Goal: Task Accomplishment & Management: Manage account settings

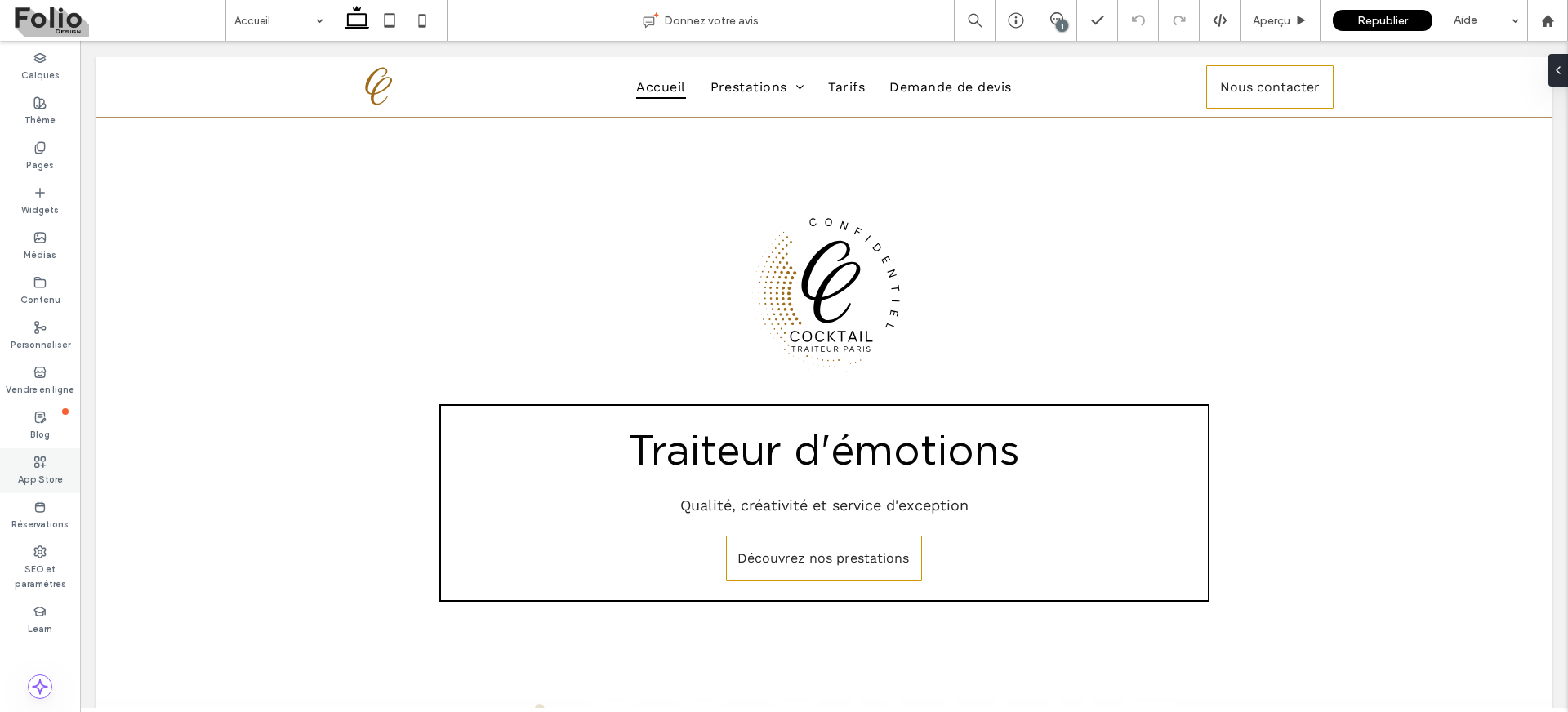
scroll to position [719, 0]
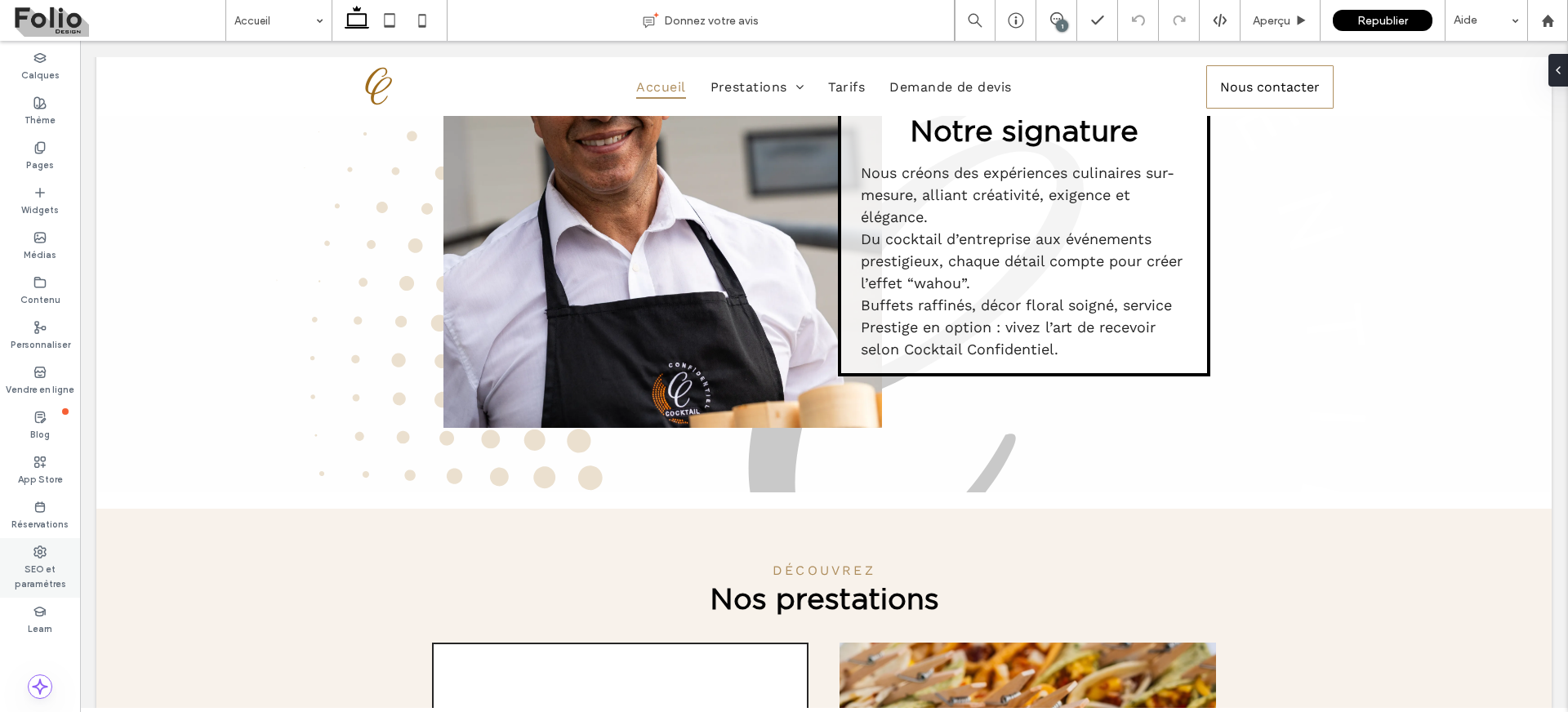
click at [50, 561] on label "SEO et paramètres" at bounding box center [39, 575] width 80 height 33
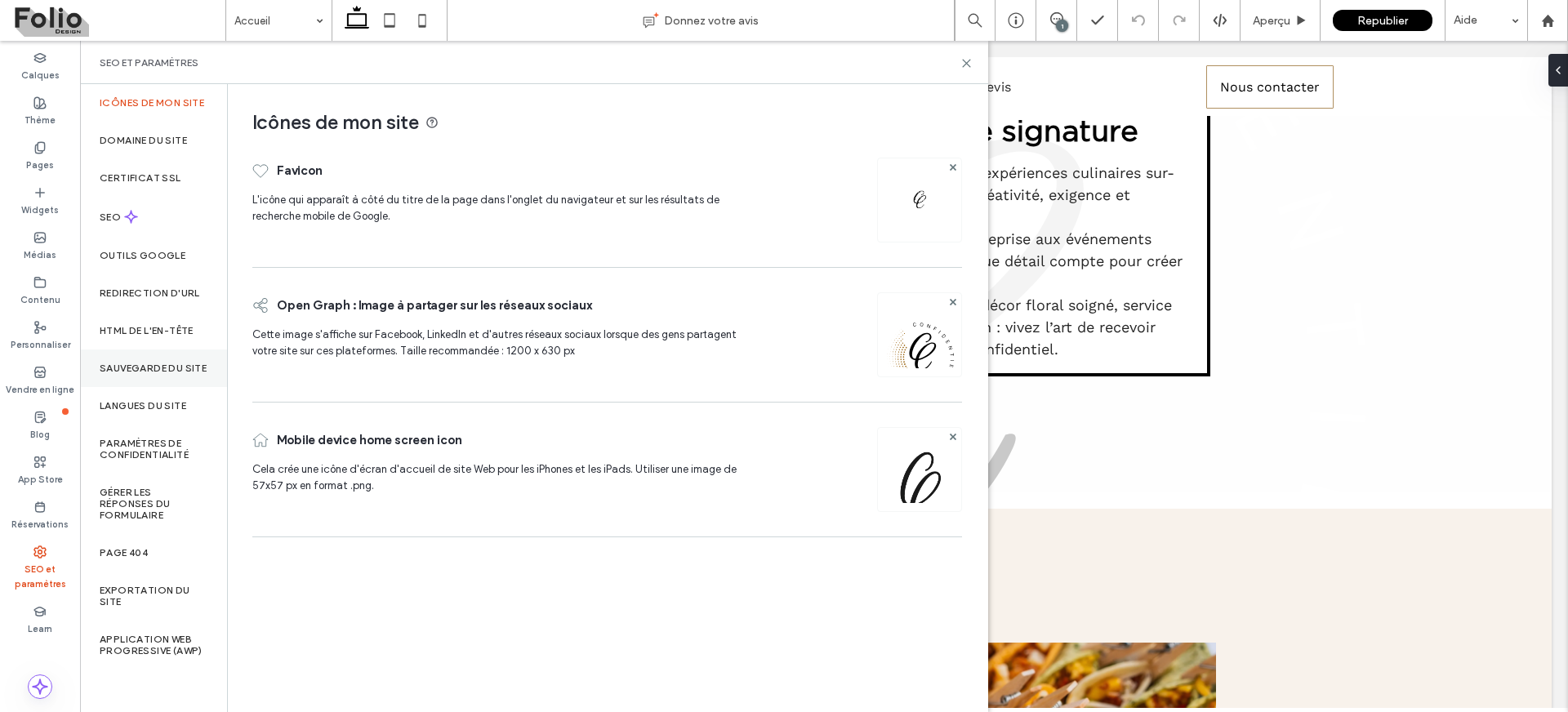
click at [146, 368] on label "Sauvegarde du site" at bounding box center [153, 368] width 107 height 11
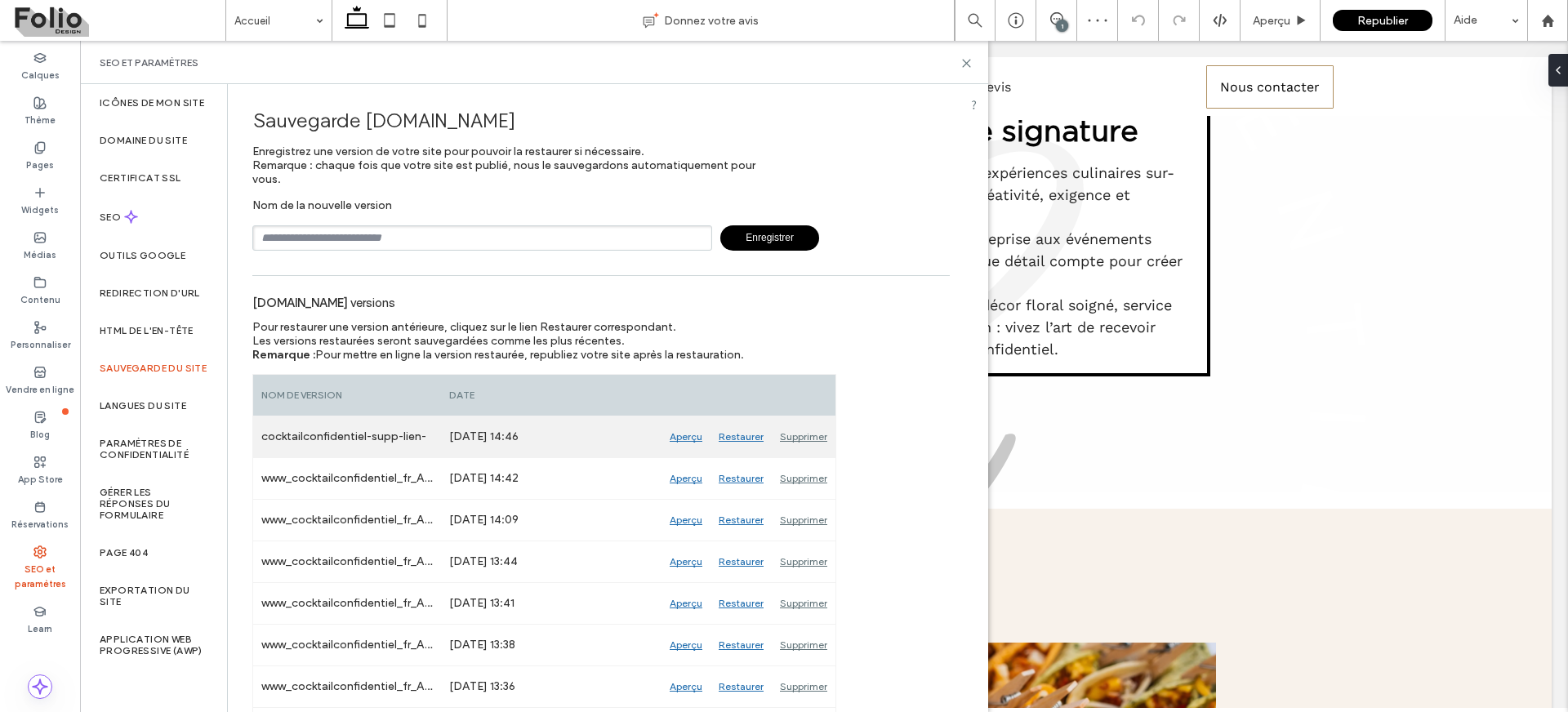
click at [689, 437] on div "Aperçu" at bounding box center [685, 437] width 49 height 41
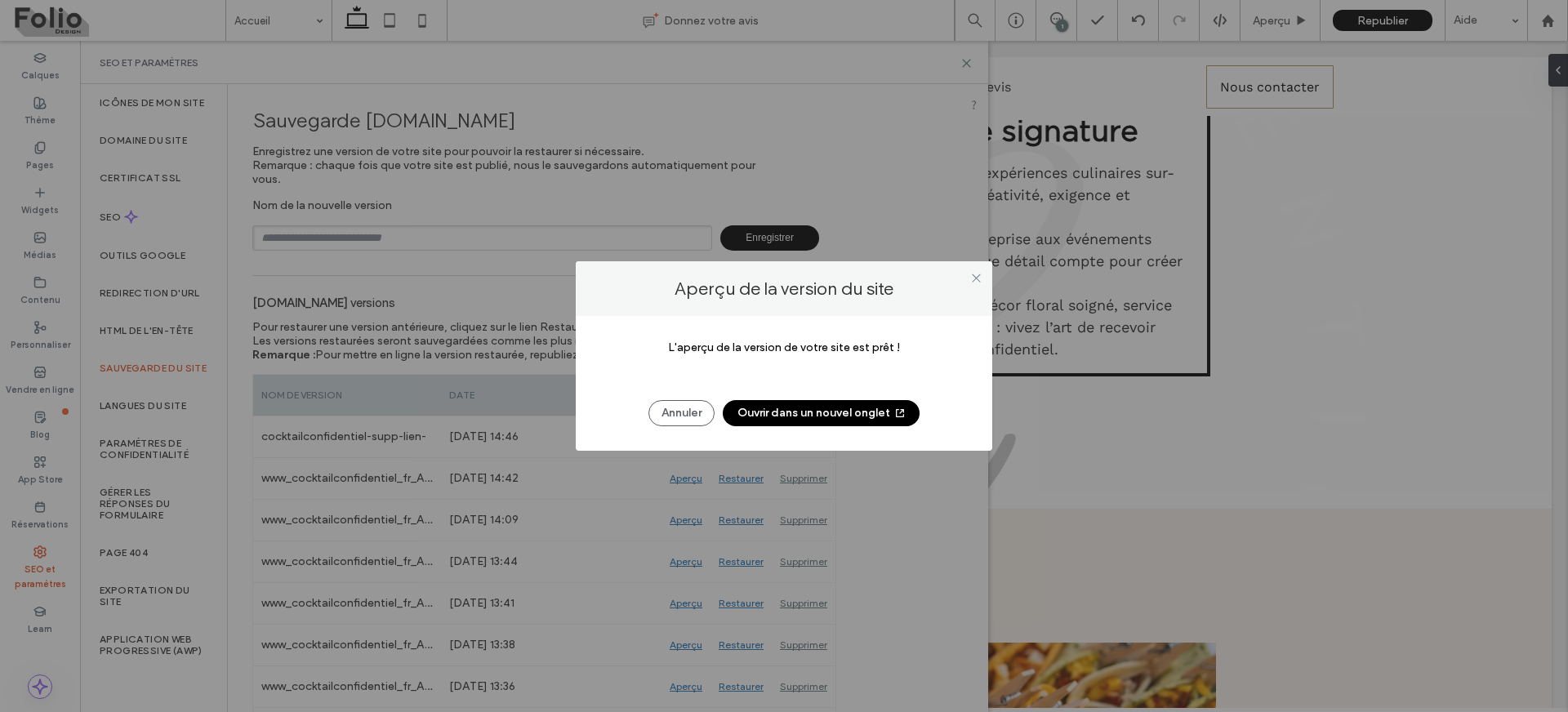
click at [769, 402] on button "Ouvrir dans un nouvel onglet" at bounding box center [821, 413] width 196 height 26
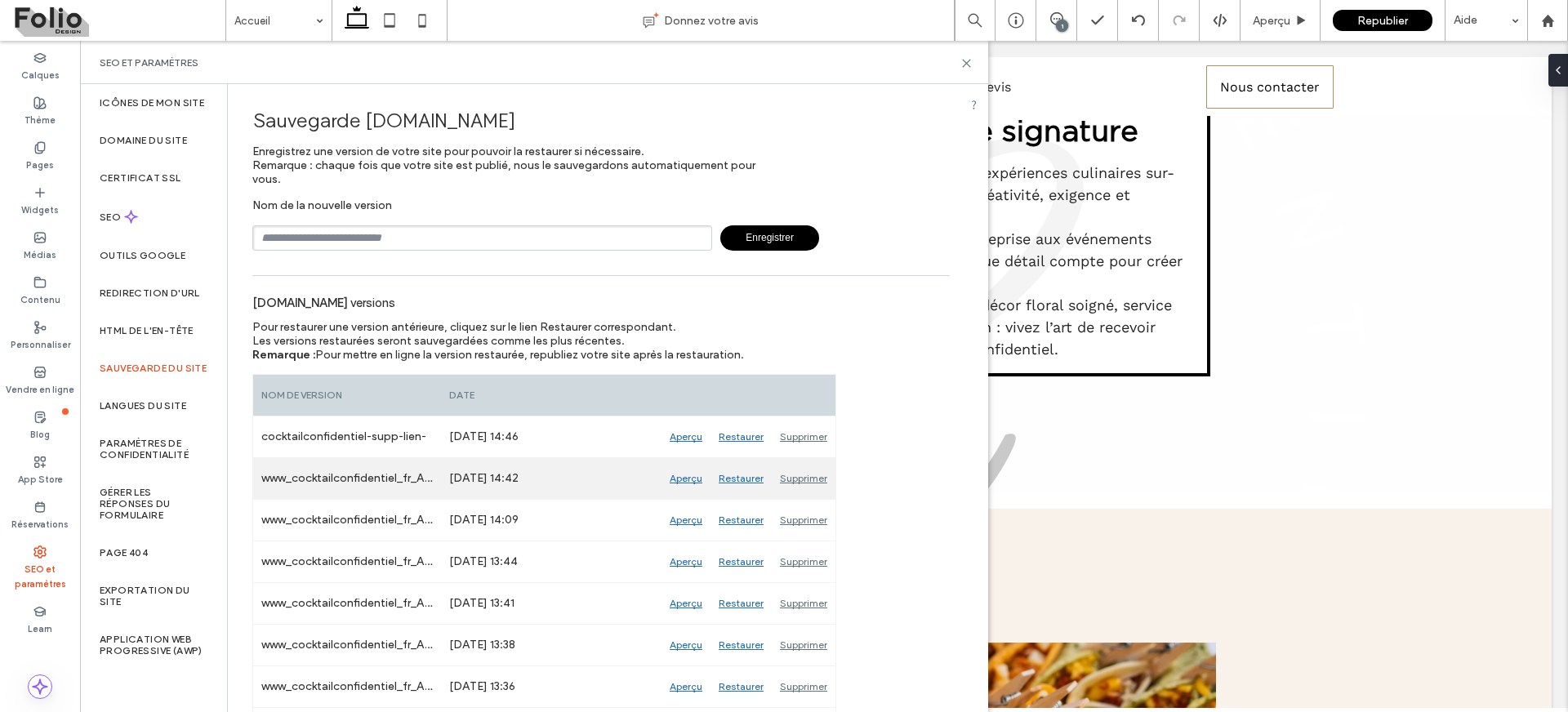
click at [677, 480] on div "Aperçu" at bounding box center [685, 479] width 49 height 41
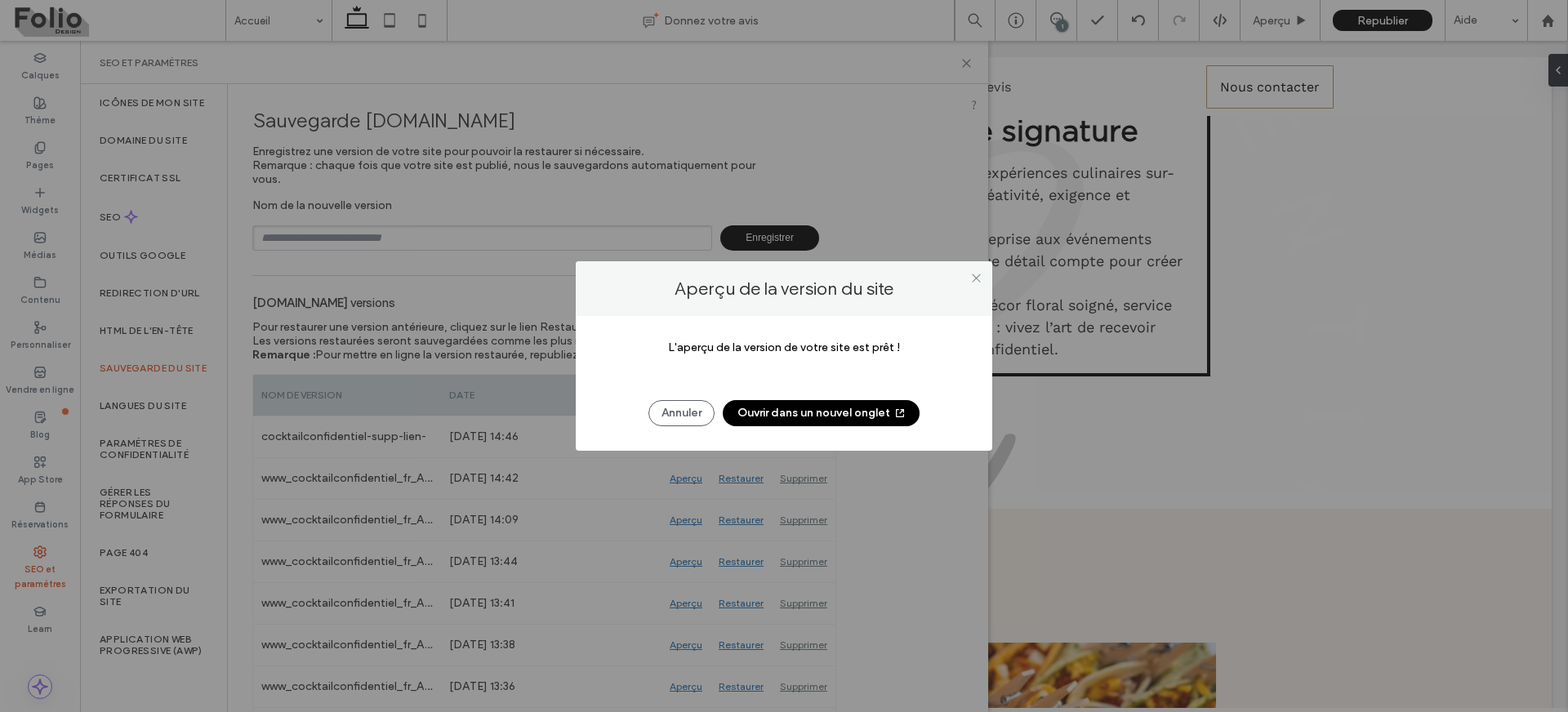
click at [829, 413] on button "Ouvrir dans un nouvel onglet" at bounding box center [821, 413] width 196 height 26
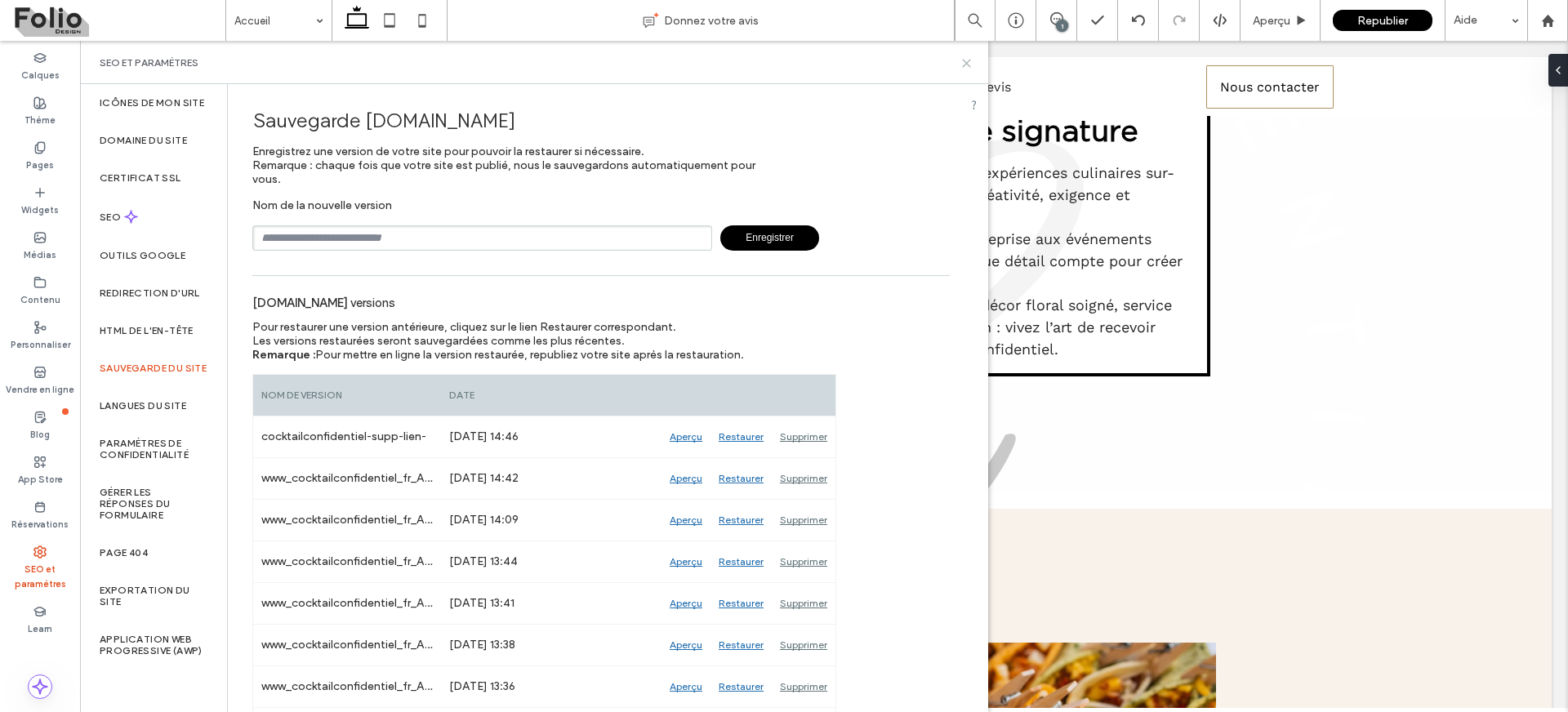
click at [962, 60] on icon at bounding box center [967, 63] width 12 height 12
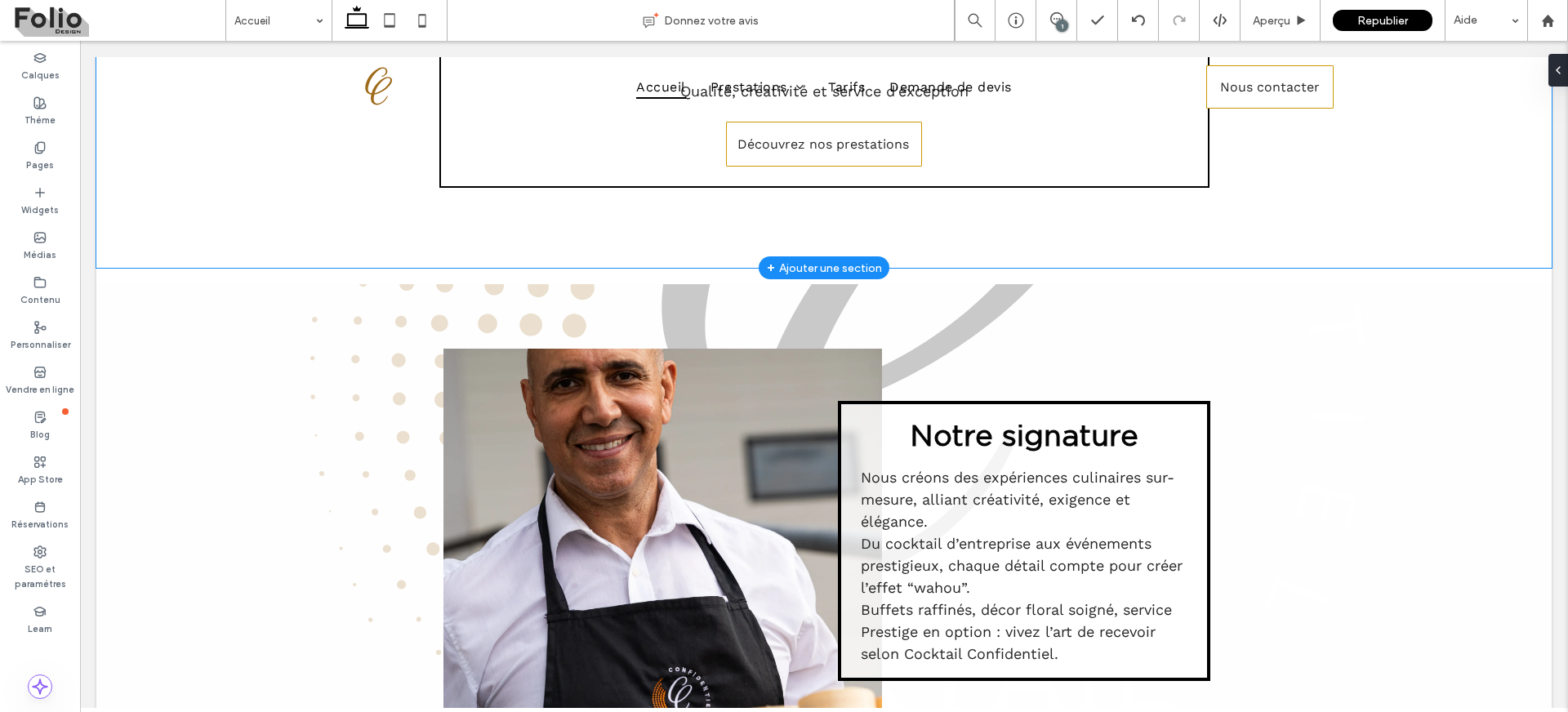
scroll to position [0, 0]
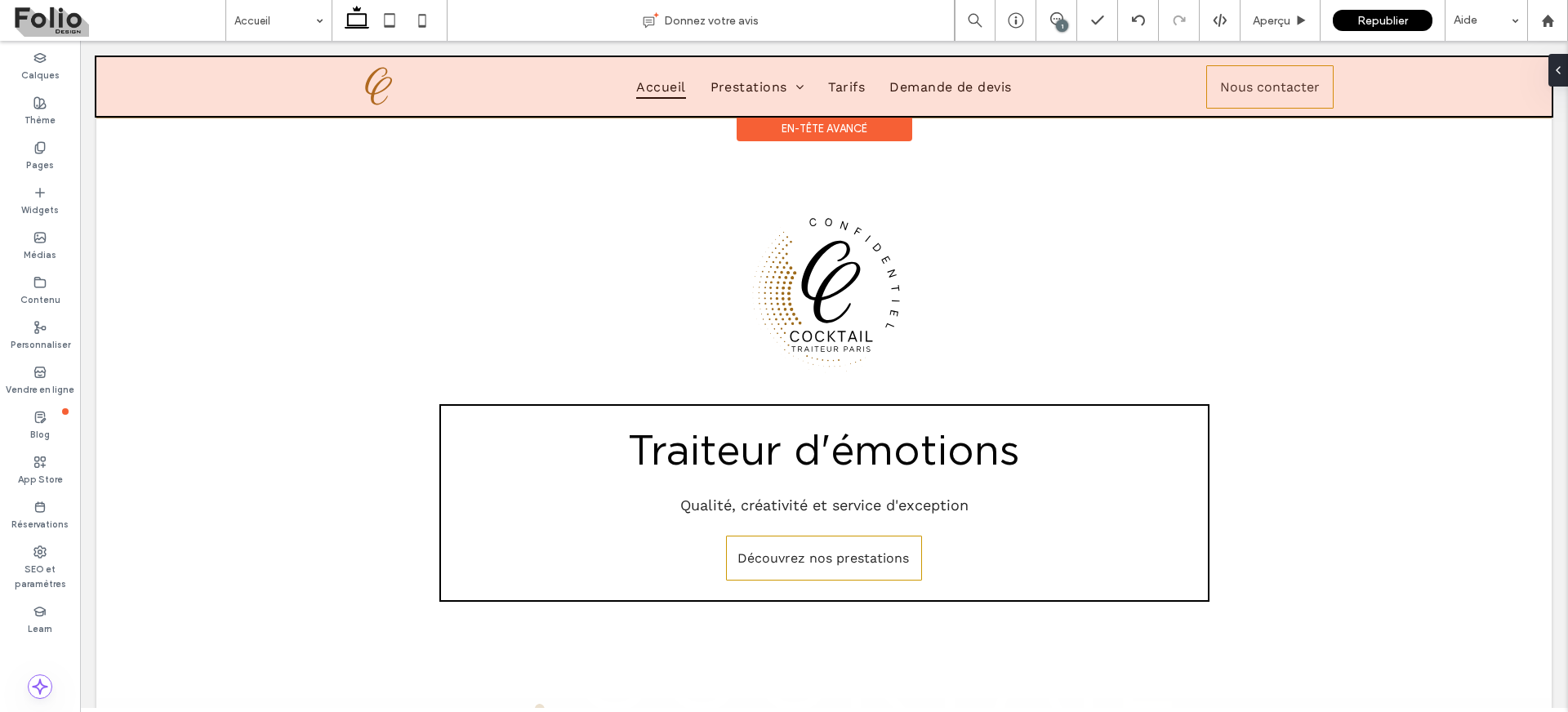
click at [757, 142] on div "En-tête avancé" at bounding box center [824, 129] width 176 height 26
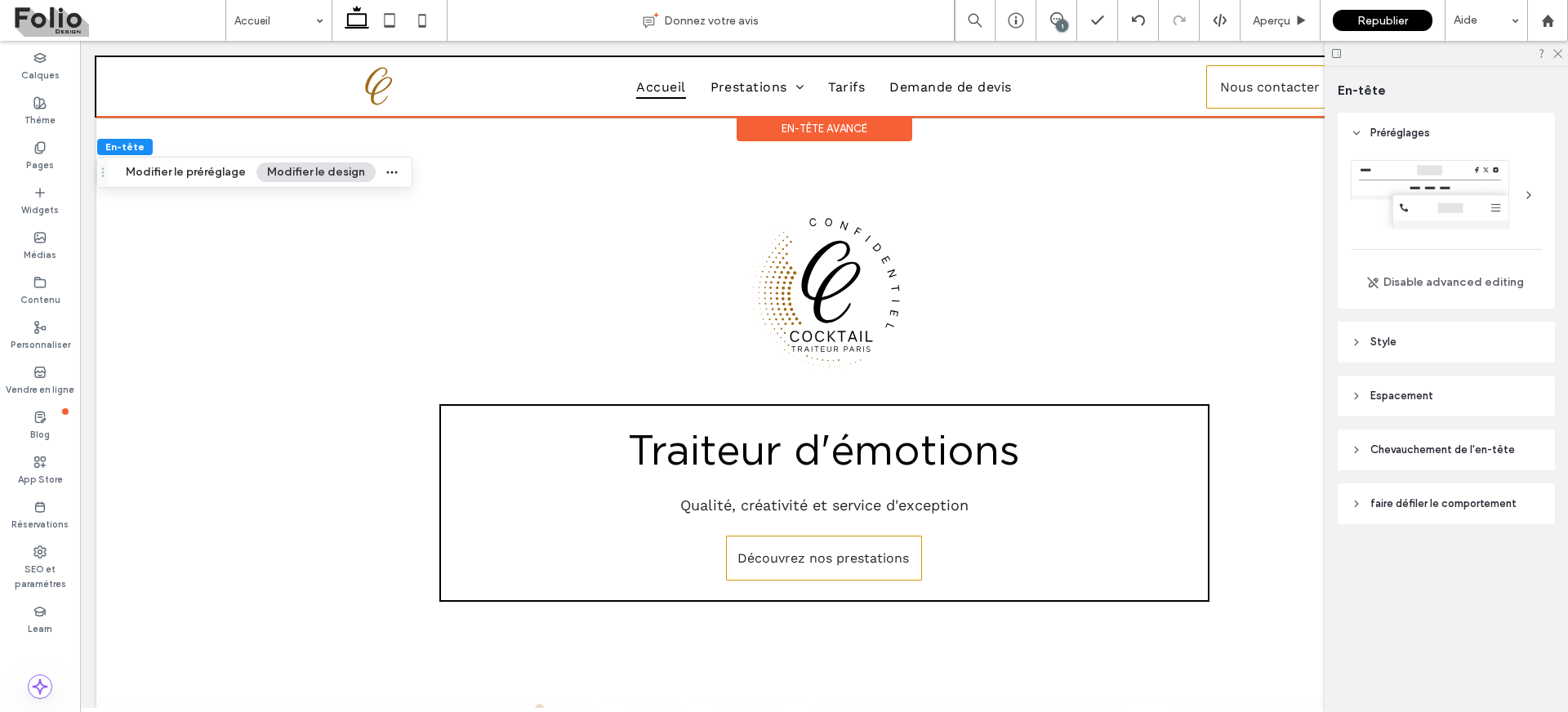
click at [1354, 446] on icon at bounding box center [1356, 450] width 11 height 11
click at [1523, 488] on div "toggle" at bounding box center [1530, 493] width 23 height 15
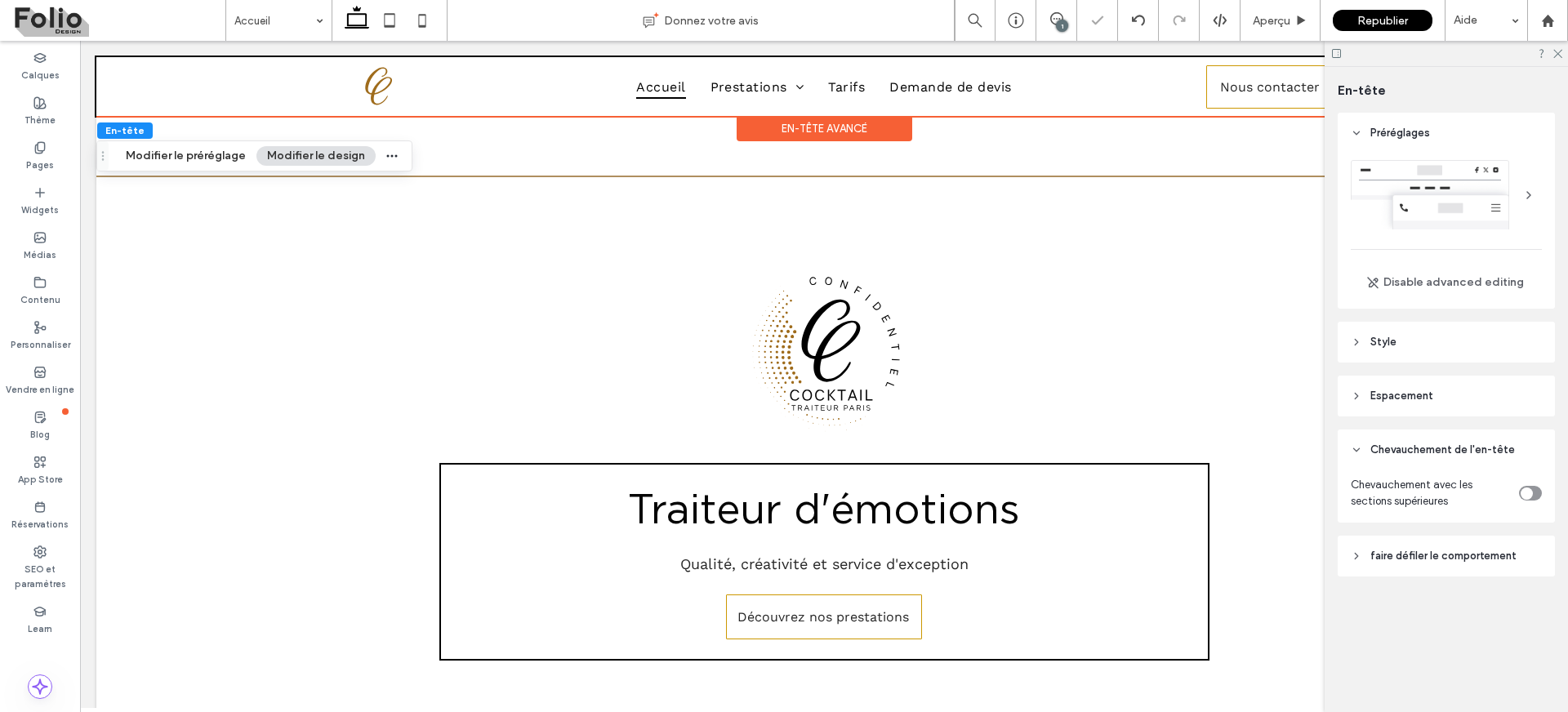
click at [1538, 492] on div "toggle" at bounding box center [1530, 493] width 23 height 15
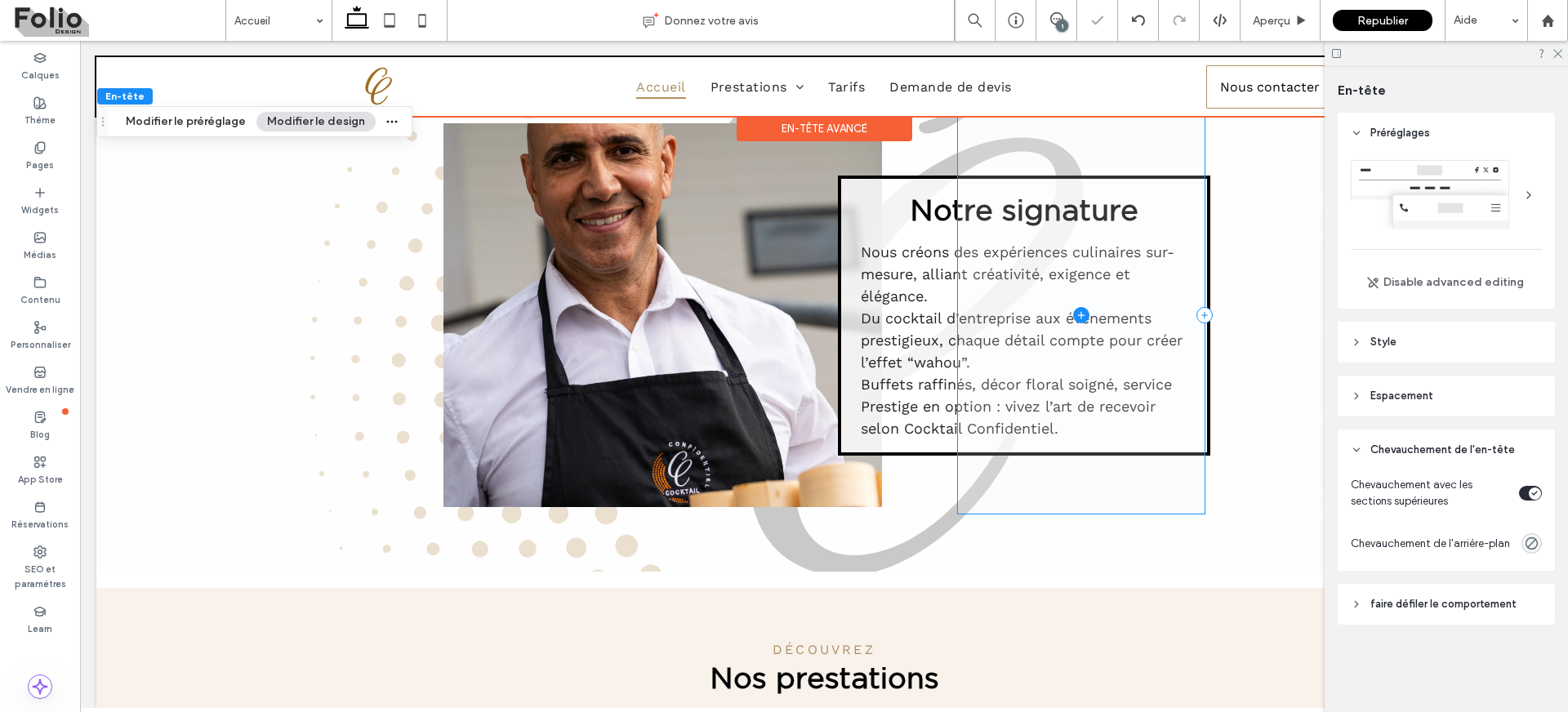
scroll to position [642, 0]
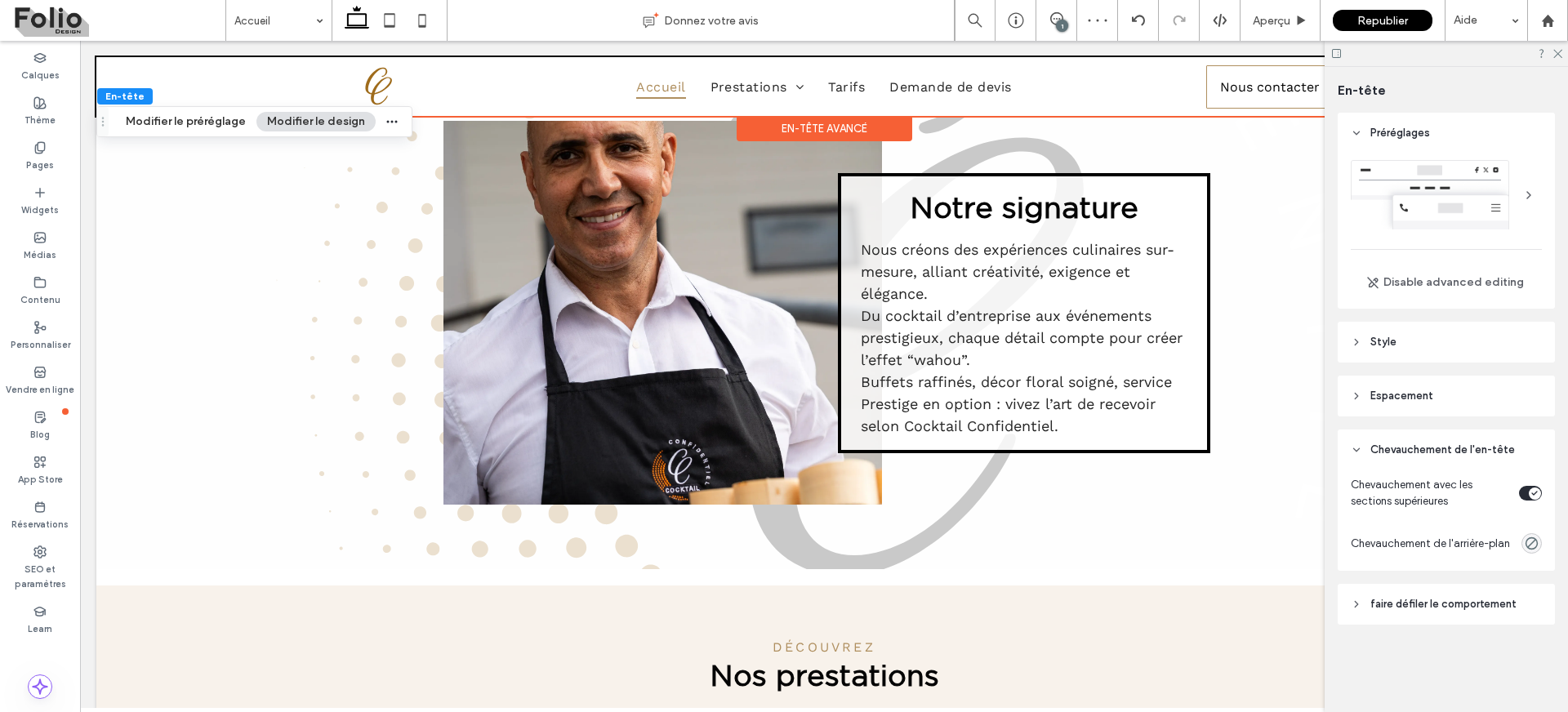
click at [1354, 606] on icon at bounding box center [1356, 604] width 11 height 11
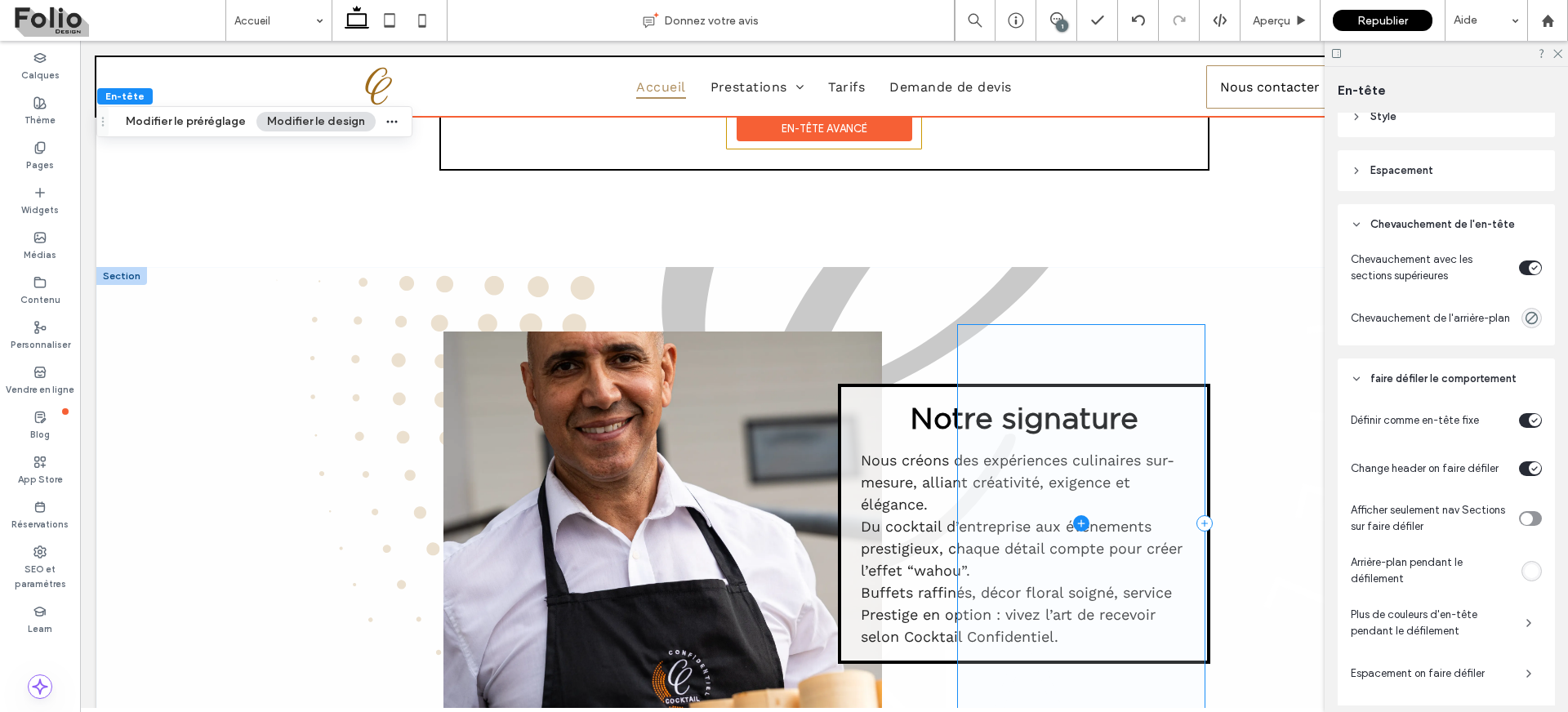
scroll to position [0, 0]
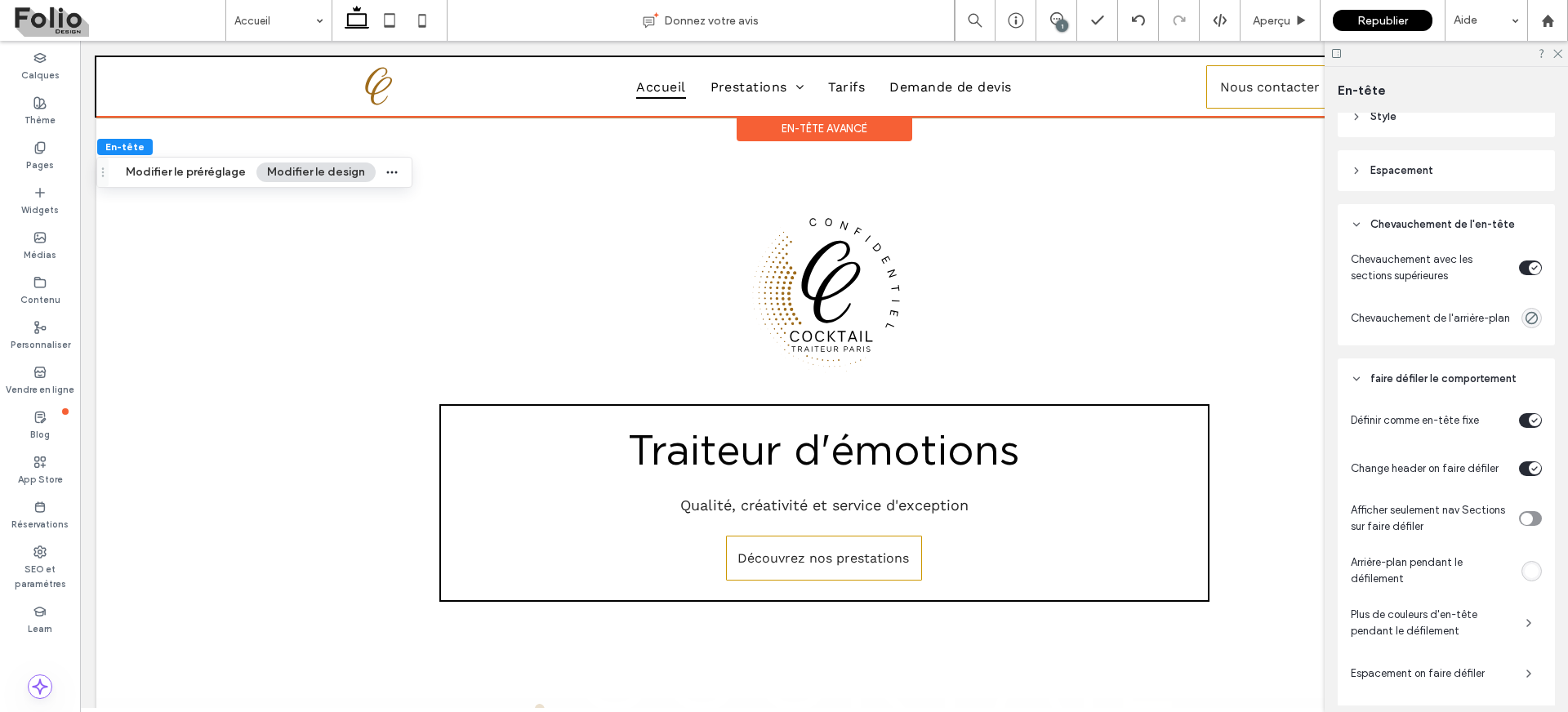
click at [1519, 428] on div "toggle" at bounding box center [1530, 420] width 23 height 15
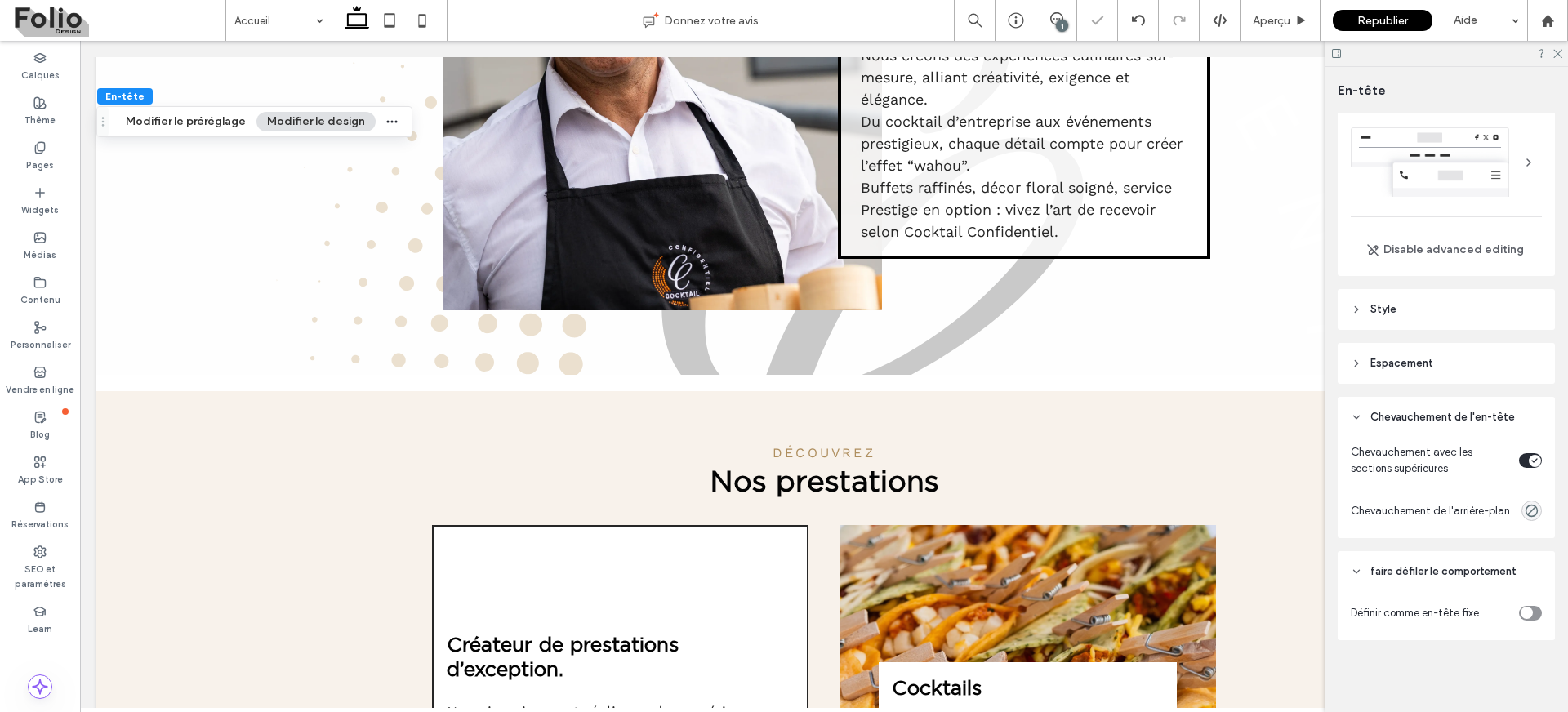
scroll to position [881, 0]
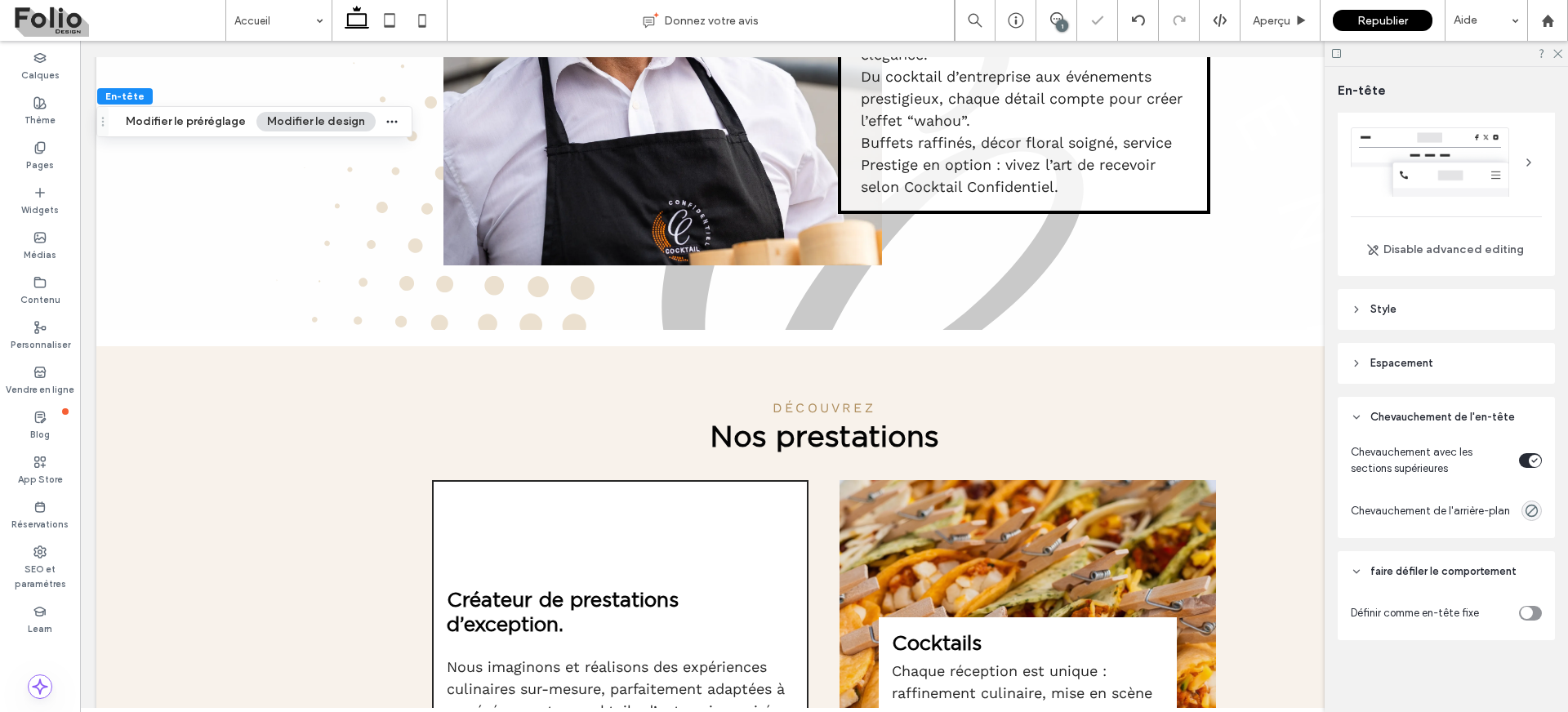
click at [1526, 615] on div "toggle" at bounding box center [1530, 613] width 23 height 15
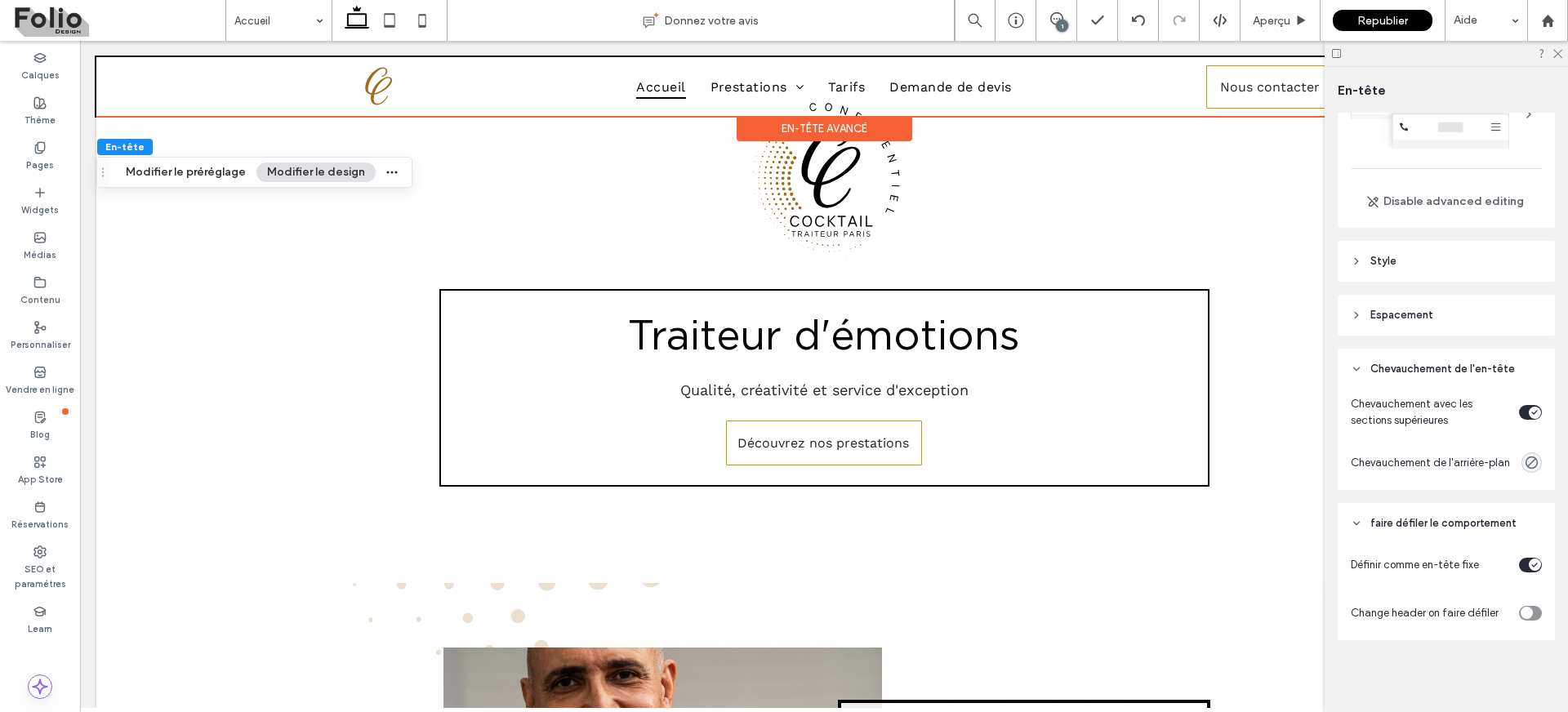
scroll to position [0, 0]
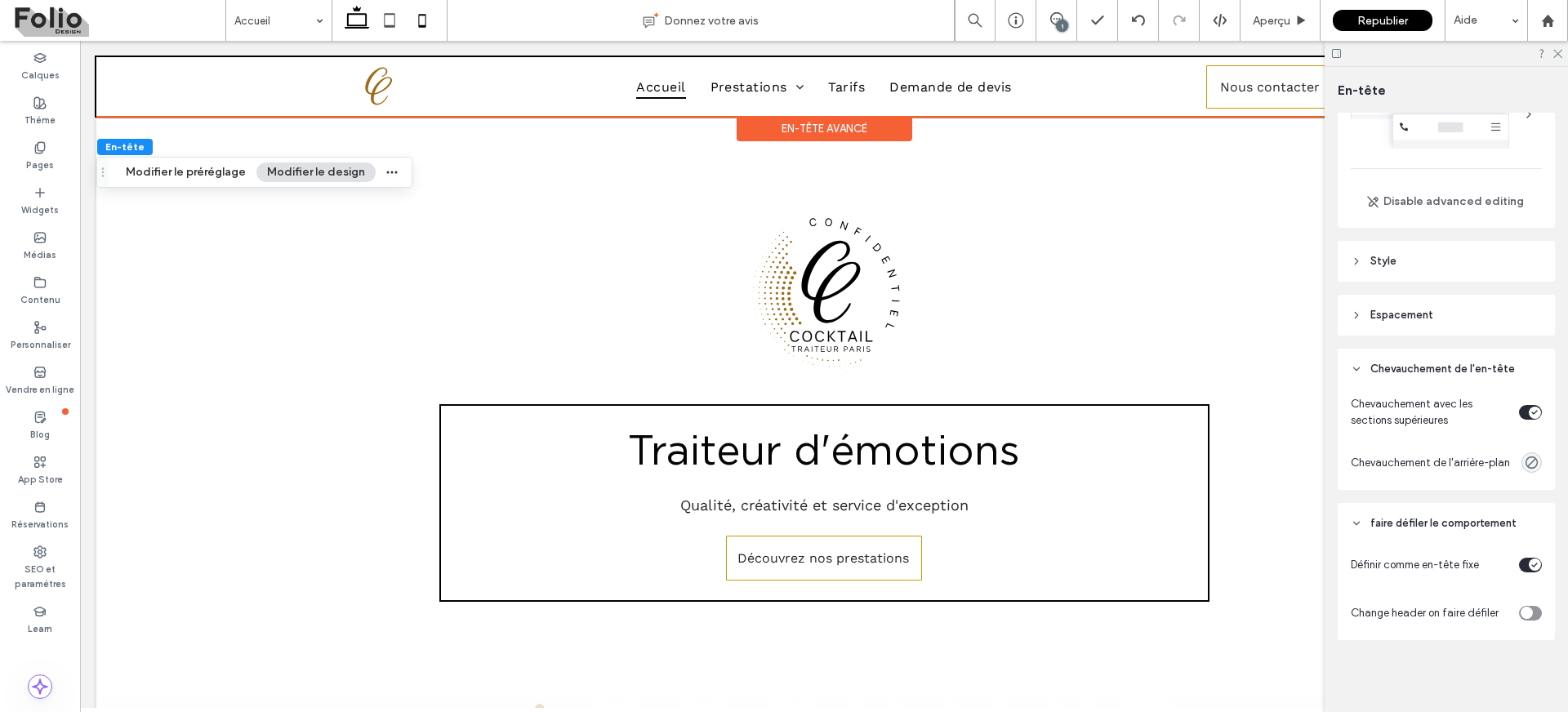
click at [418, 9] on icon at bounding box center [422, 21] width 33 height 33
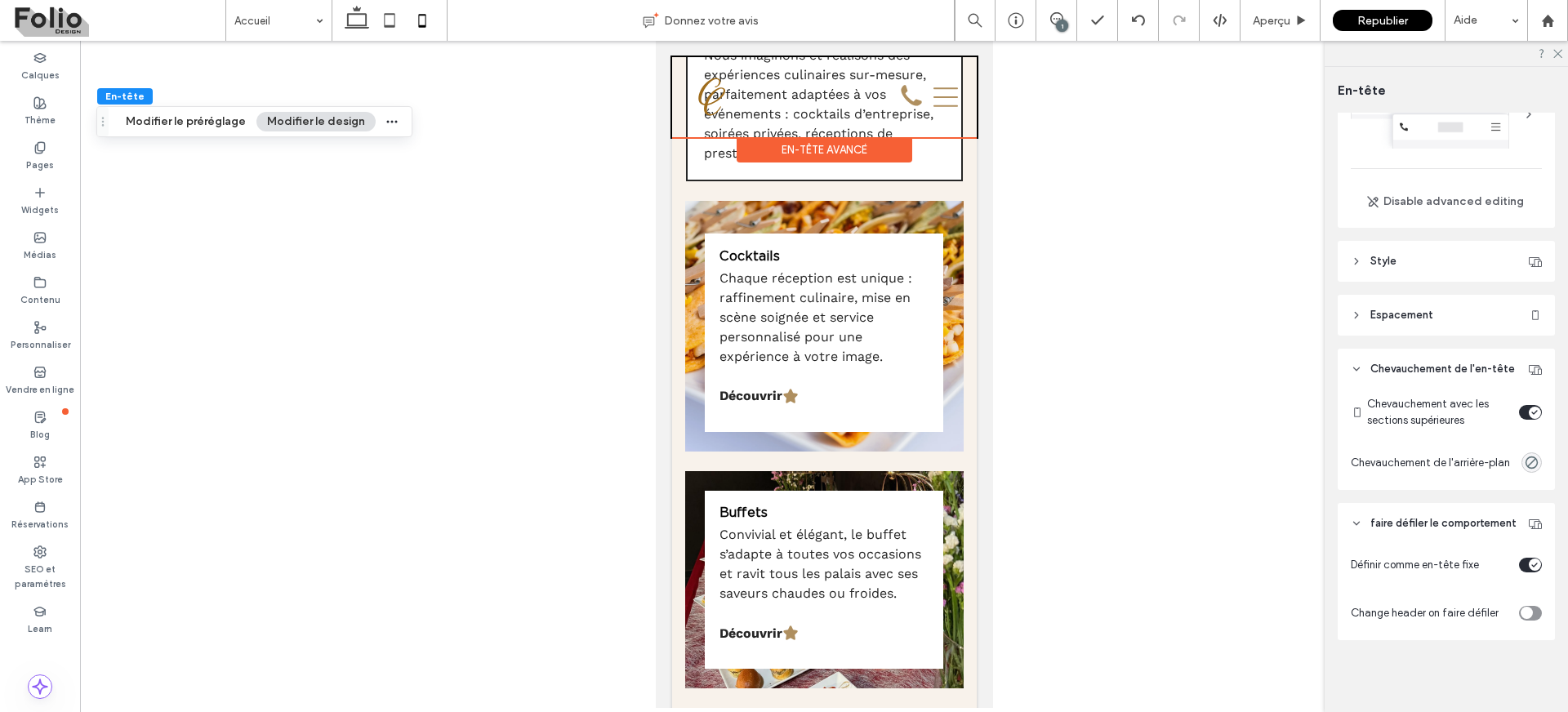
scroll to position [1002, 0]
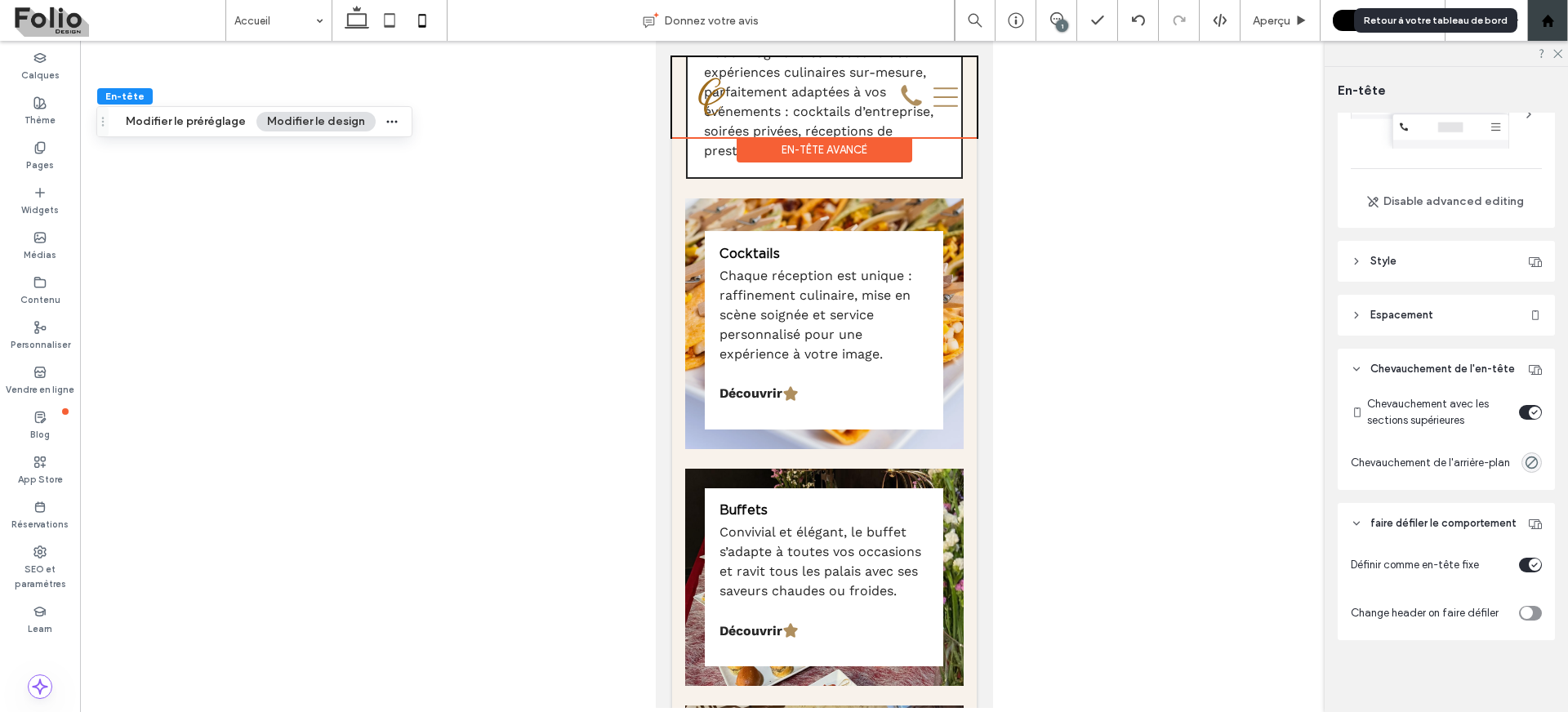
click at [1547, 16] on use at bounding box center [1547, 20] width 12 height 12
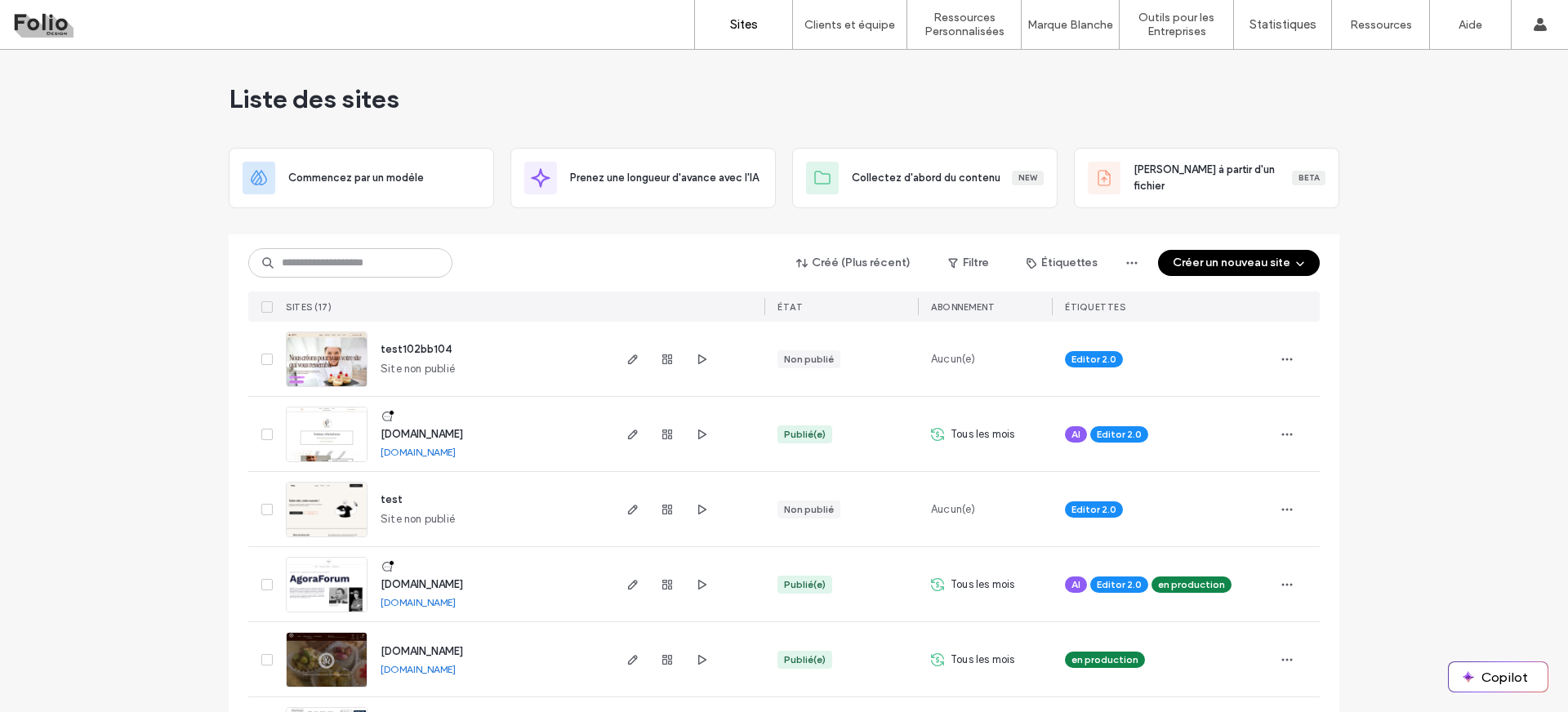
click at [455, 454] on link "[DOMAIN_NAME]" at bounding box center [419, 452] width 75 height 12
click at [626, 433] on icon "button" at bounding box center [632, 434] width 13 height 13
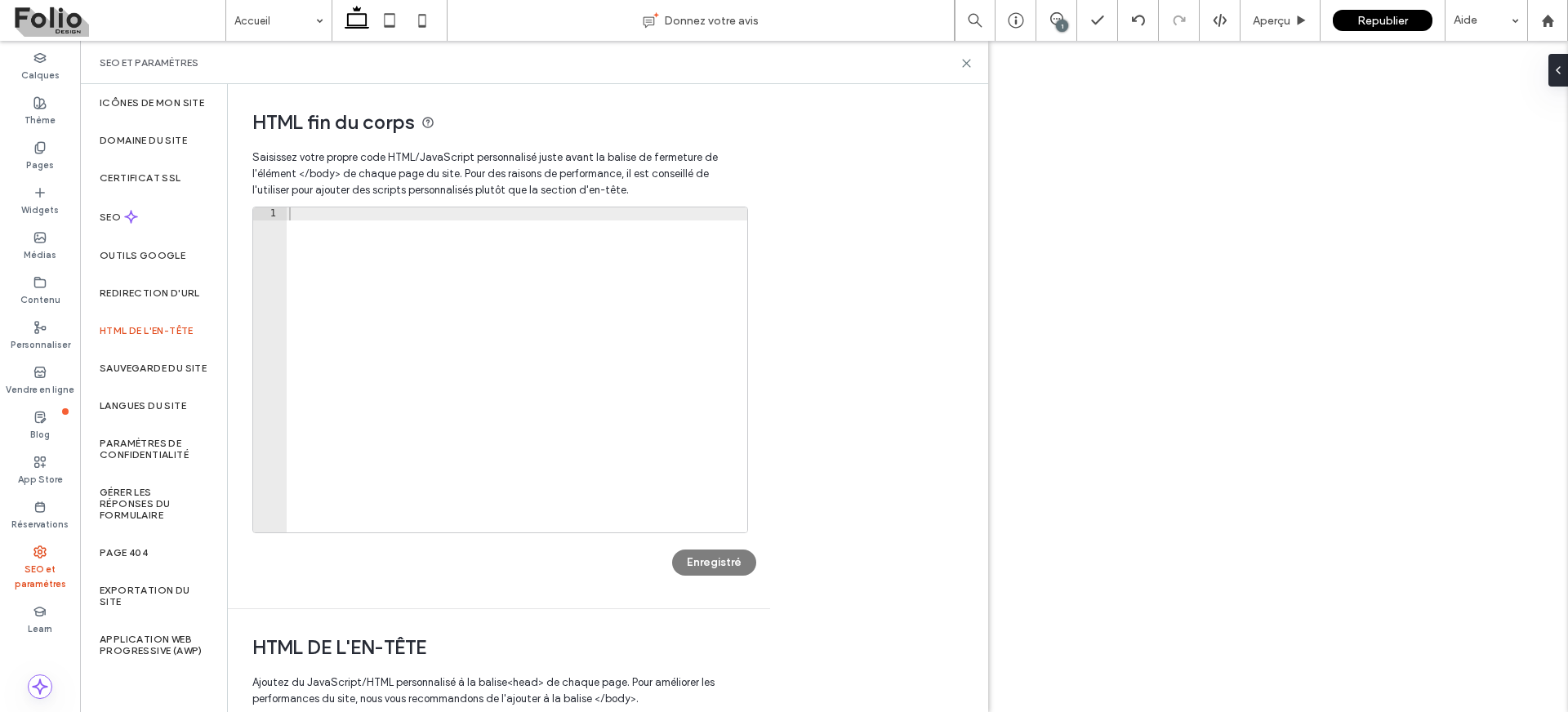
click at [959, 63] on div "SEO et paramètres" at bounding box center [534, 63] width 869 height 13
click at [966, 63] on use at bounding box center [967, 63] width 8 height 8
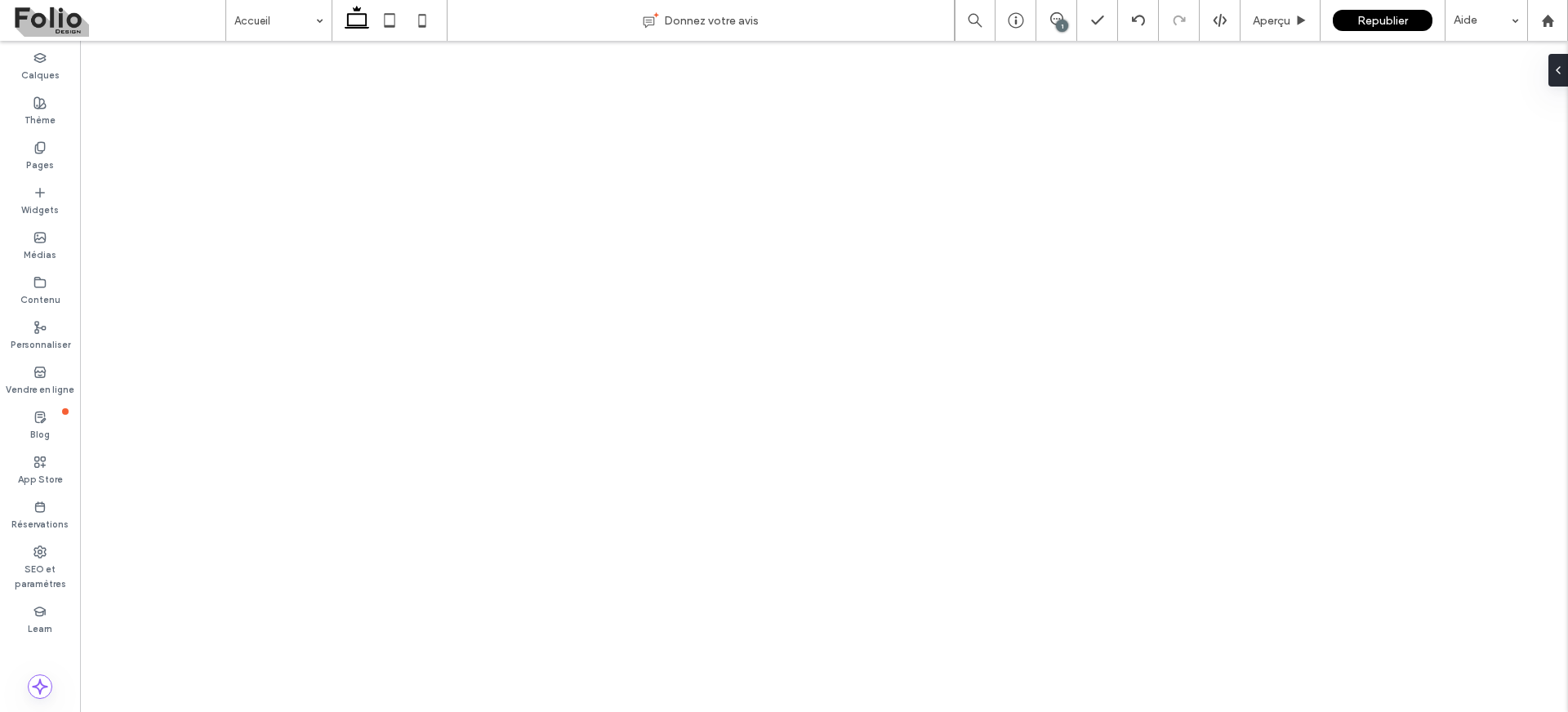
click at [1358, 23] on span "Republier" at bounding box center [1383, 21] width 51 height 14
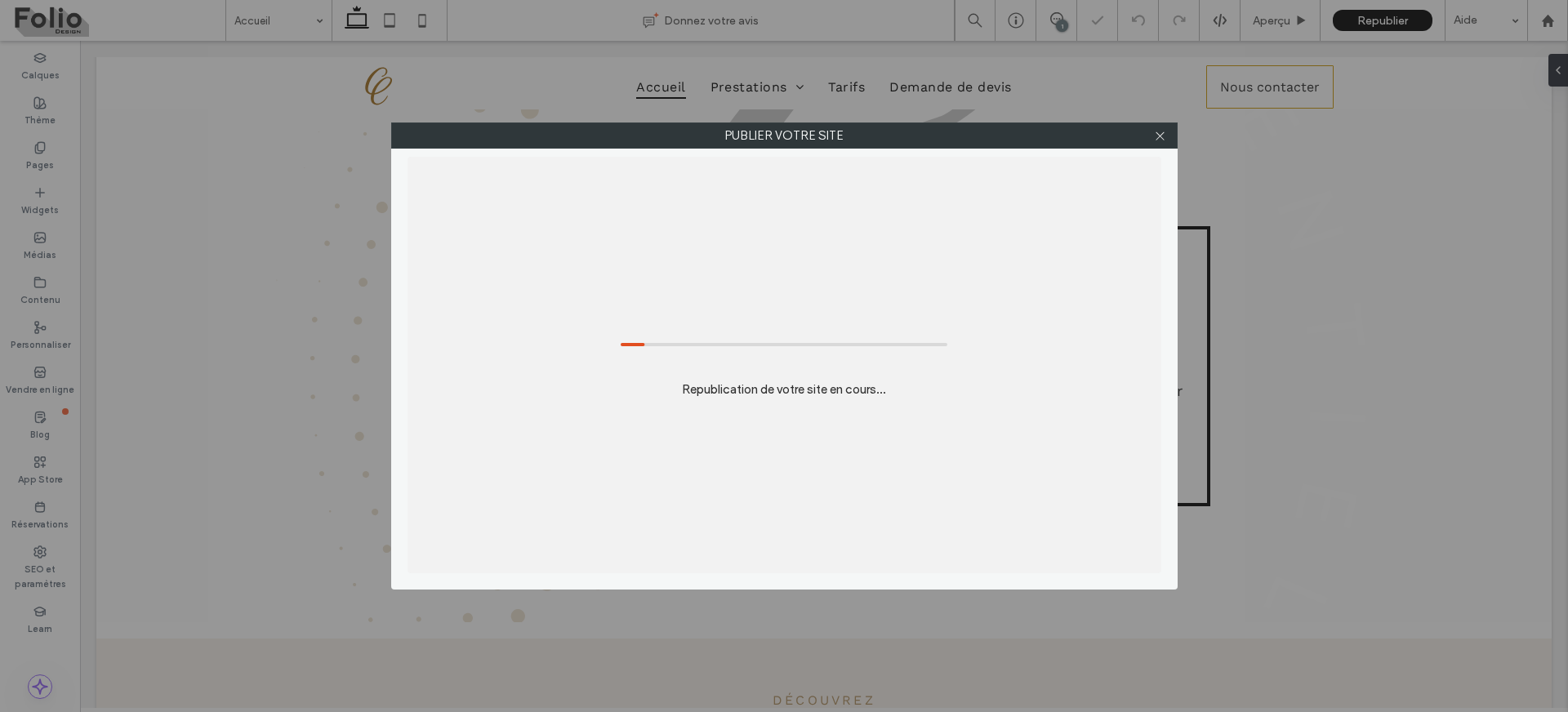
scroll to position [589, 0]
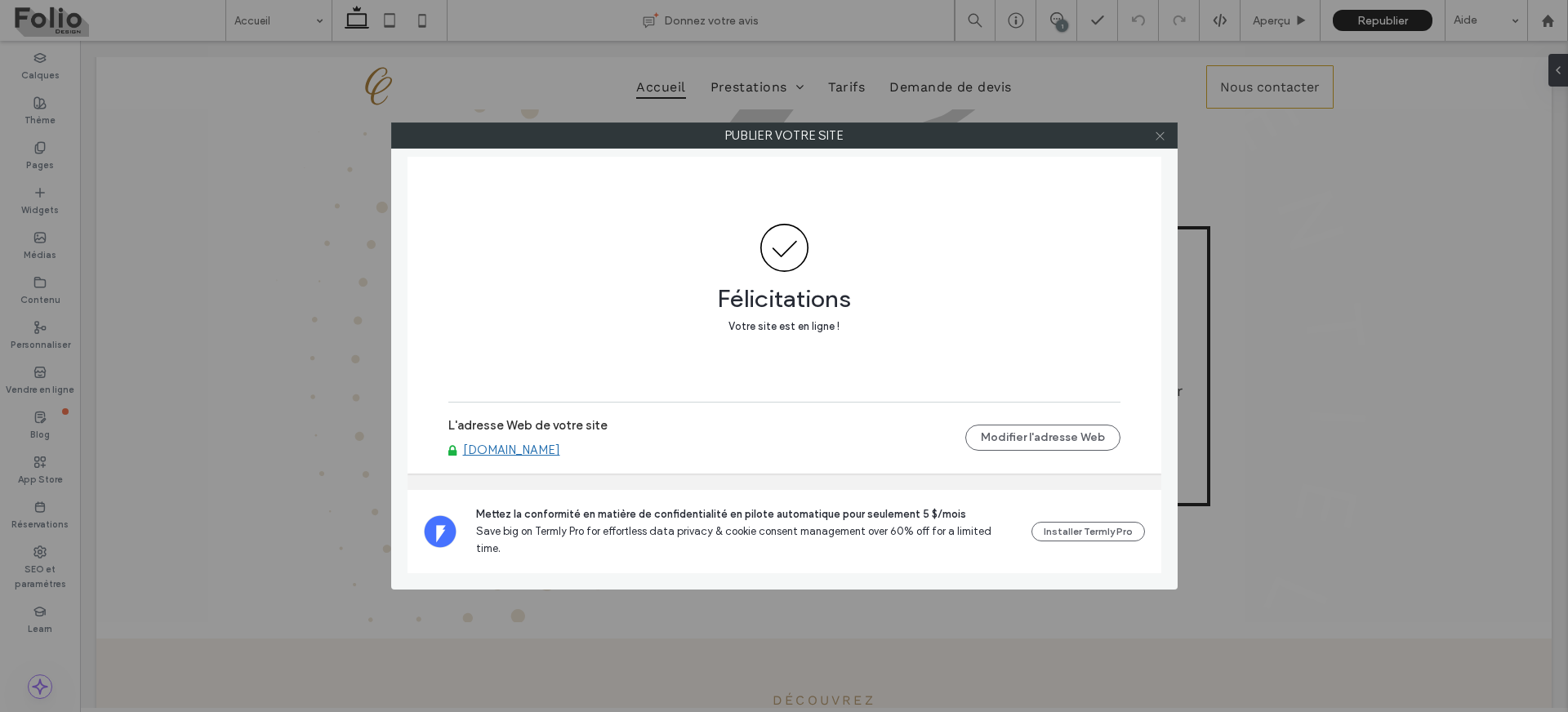
click at [1161, 137] on icon at bounding box center [1161, 136] width 12 height 12
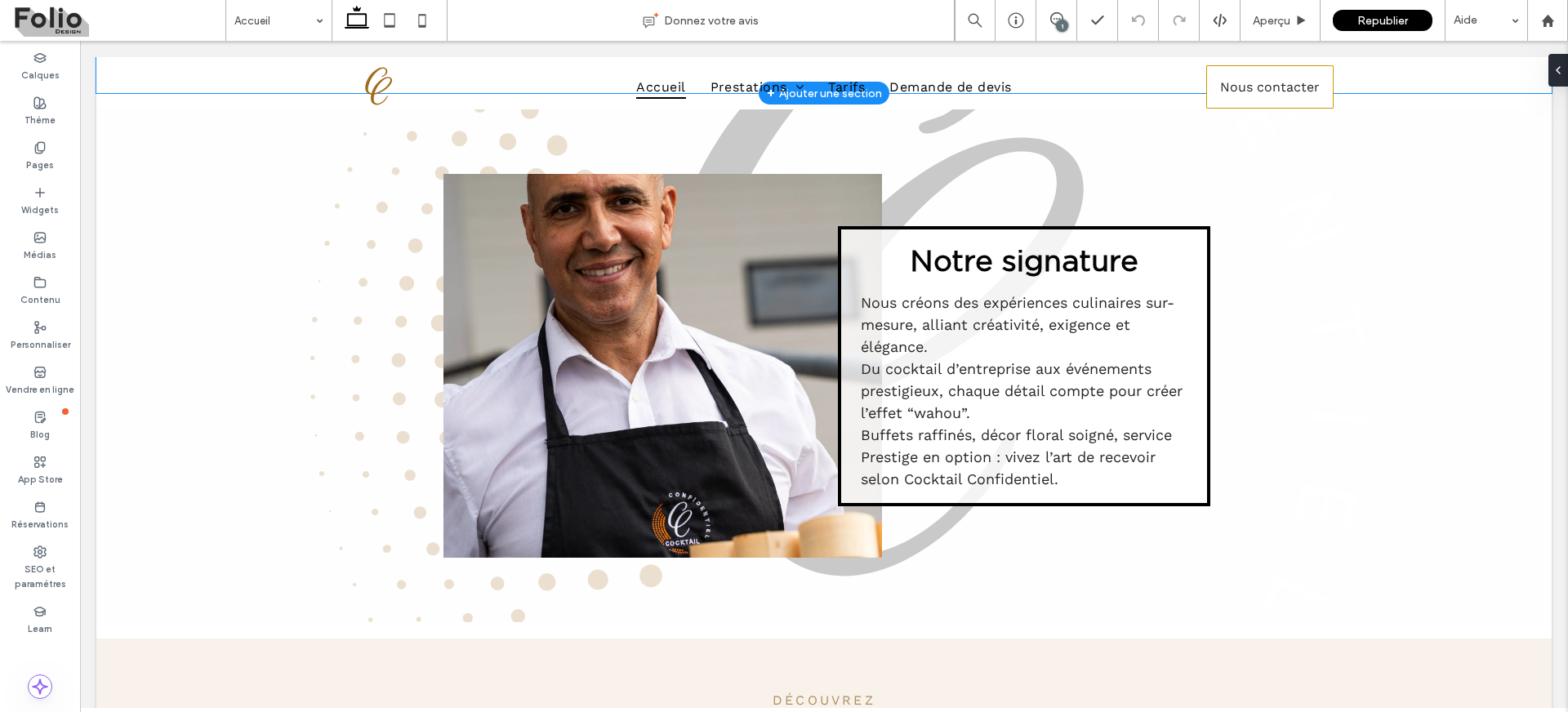
scroll to position [0, 0]
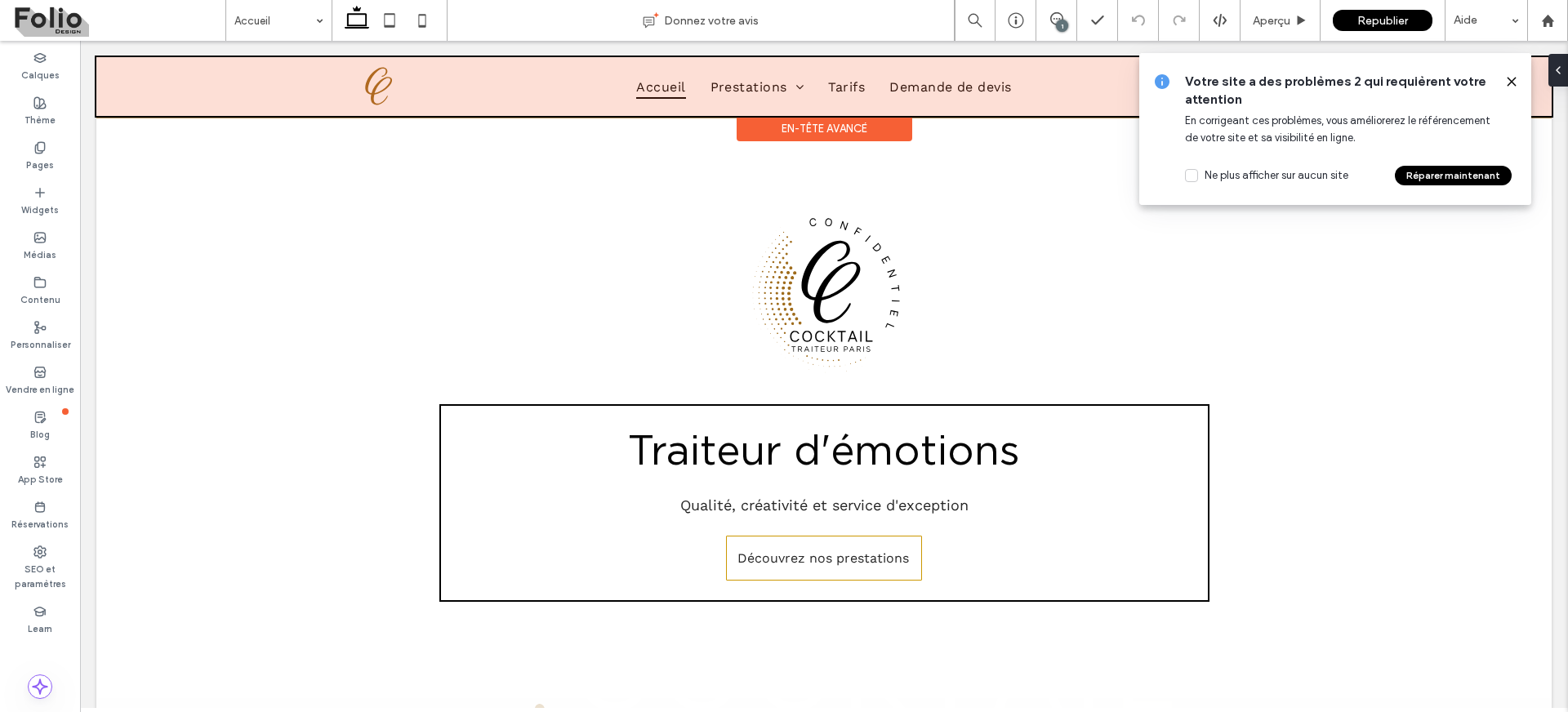
click at [754, 87] on div at bounding box center [823, 87] width 1456 height 59
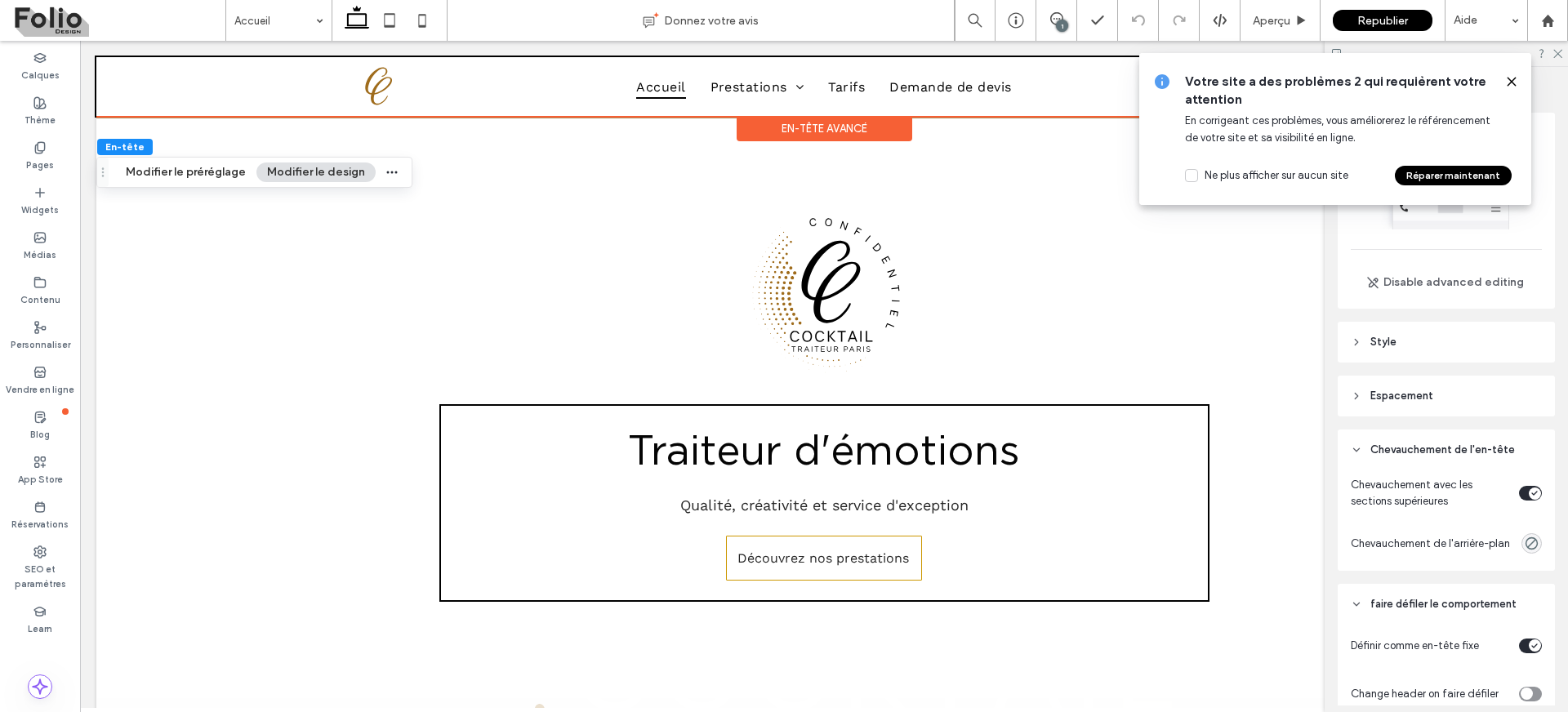
click at [1514, 76] on icon at bounding box center [1511, 81] width 13 height 13
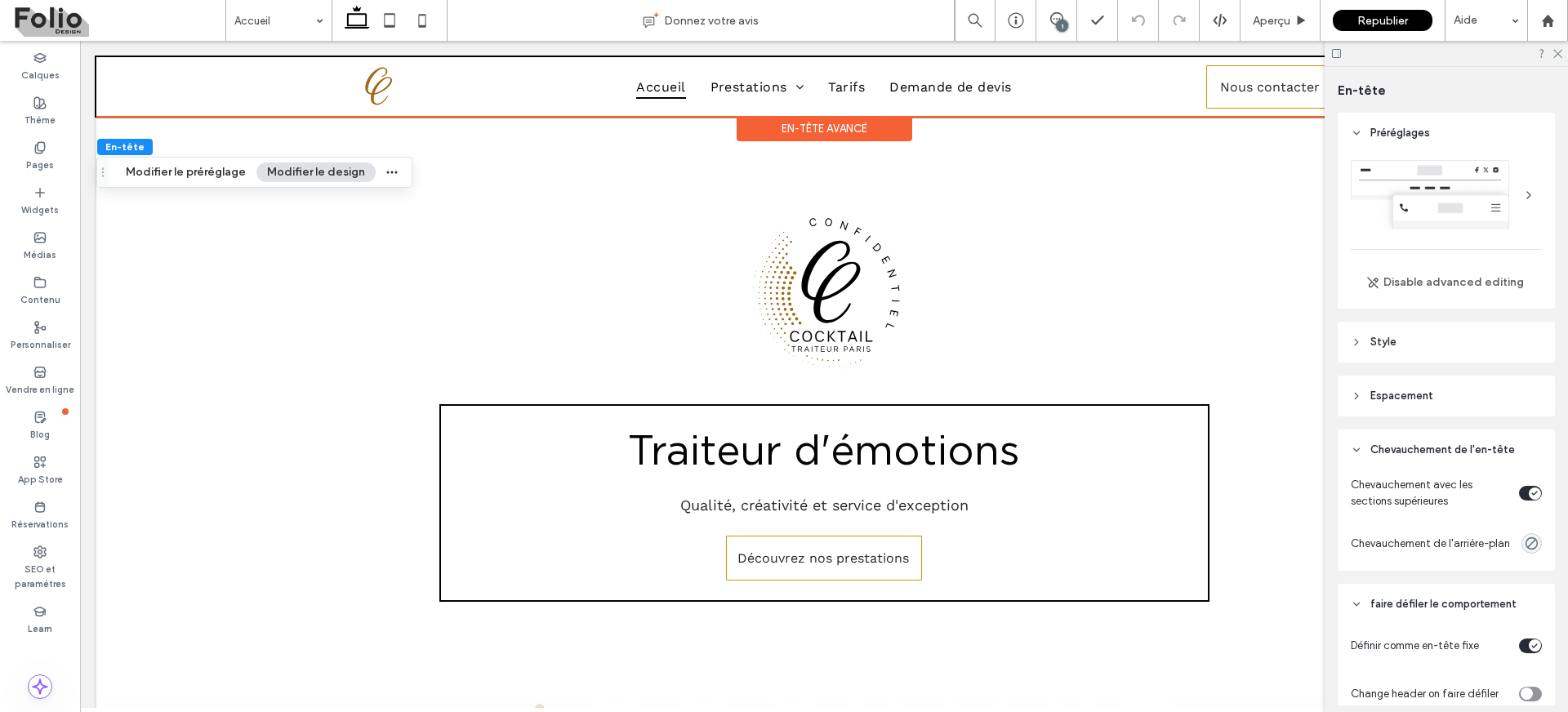
scroll to position [85, 0]
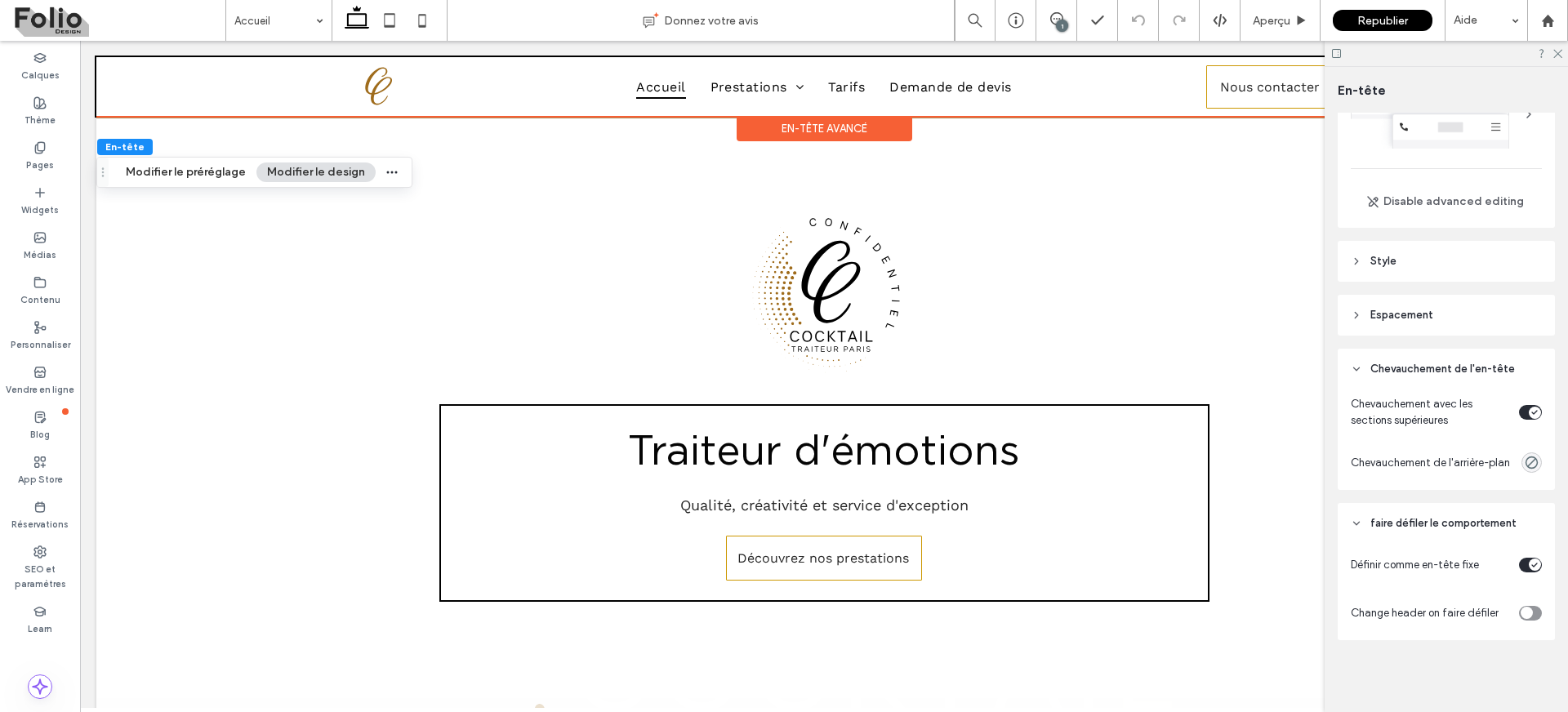
click at [1529, 611] on div "toggle" at bounding box center [1530, 613] width 23 height 15
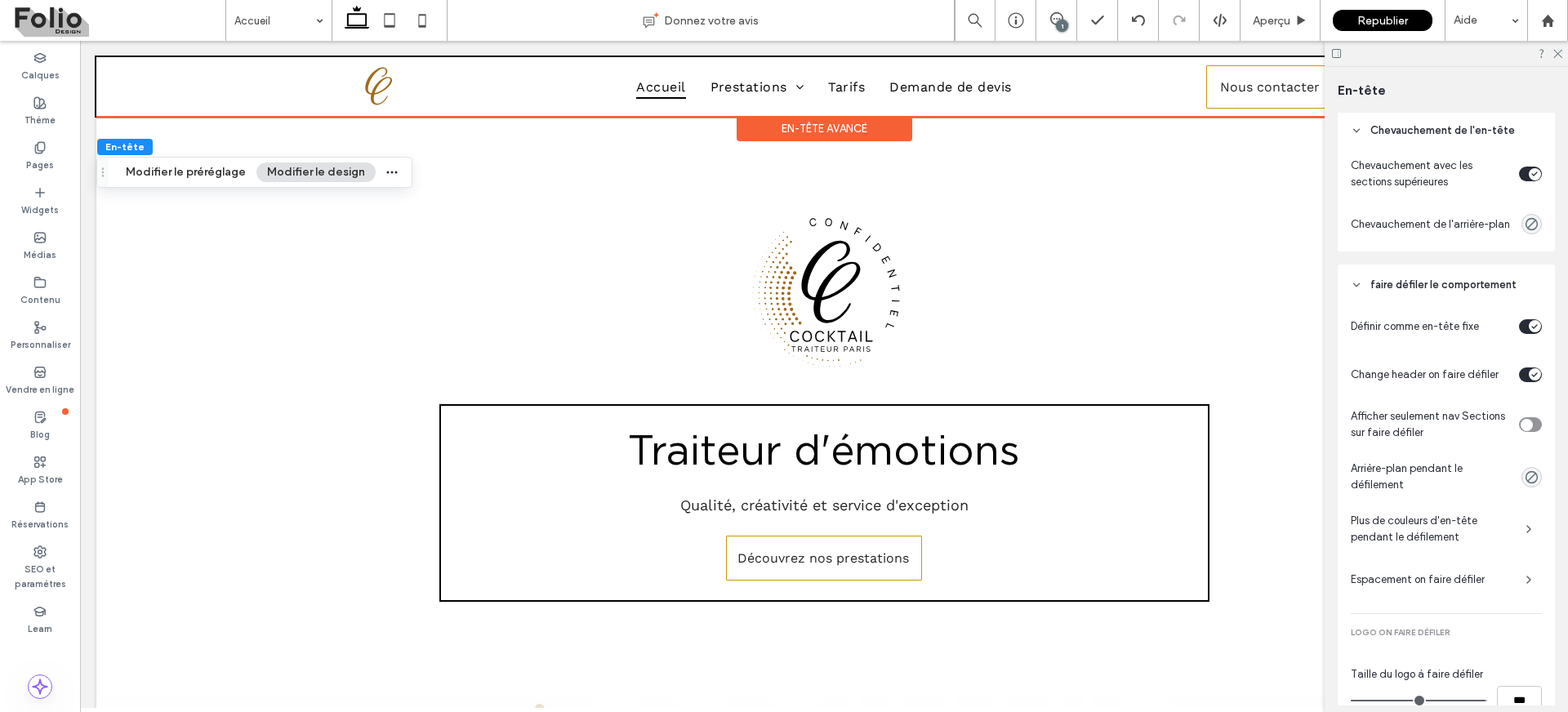
scroll to position [320, 0]
click at [1525, 483] on icon "rgba(0, 0, 0, 0)" at bounding box center [1532, 477] width 14 height 14
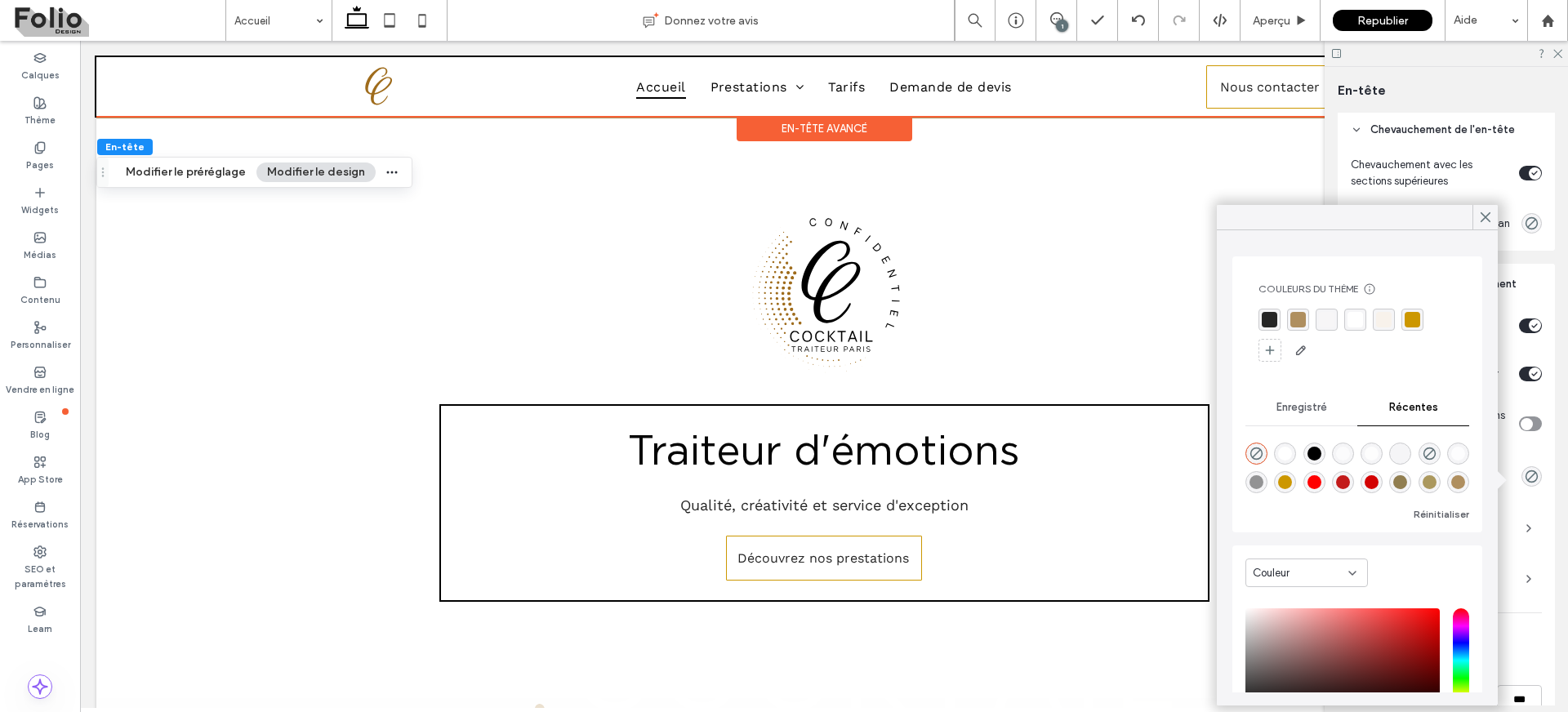
click at [1355, 316] on div "rgba(255, 255, 255, 1)" at bounding box center [1355, 320] width 15 height 15
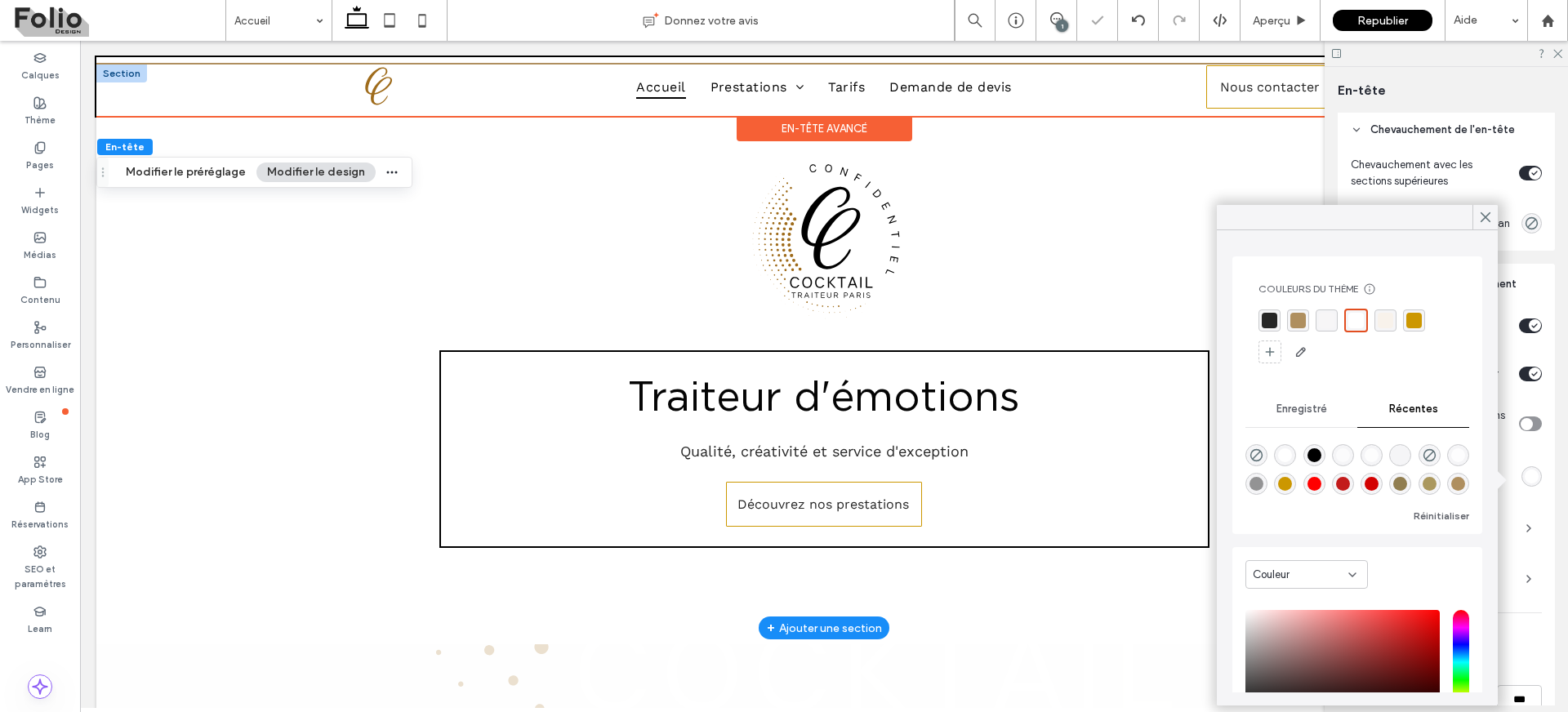
scroll to position [0, 0]
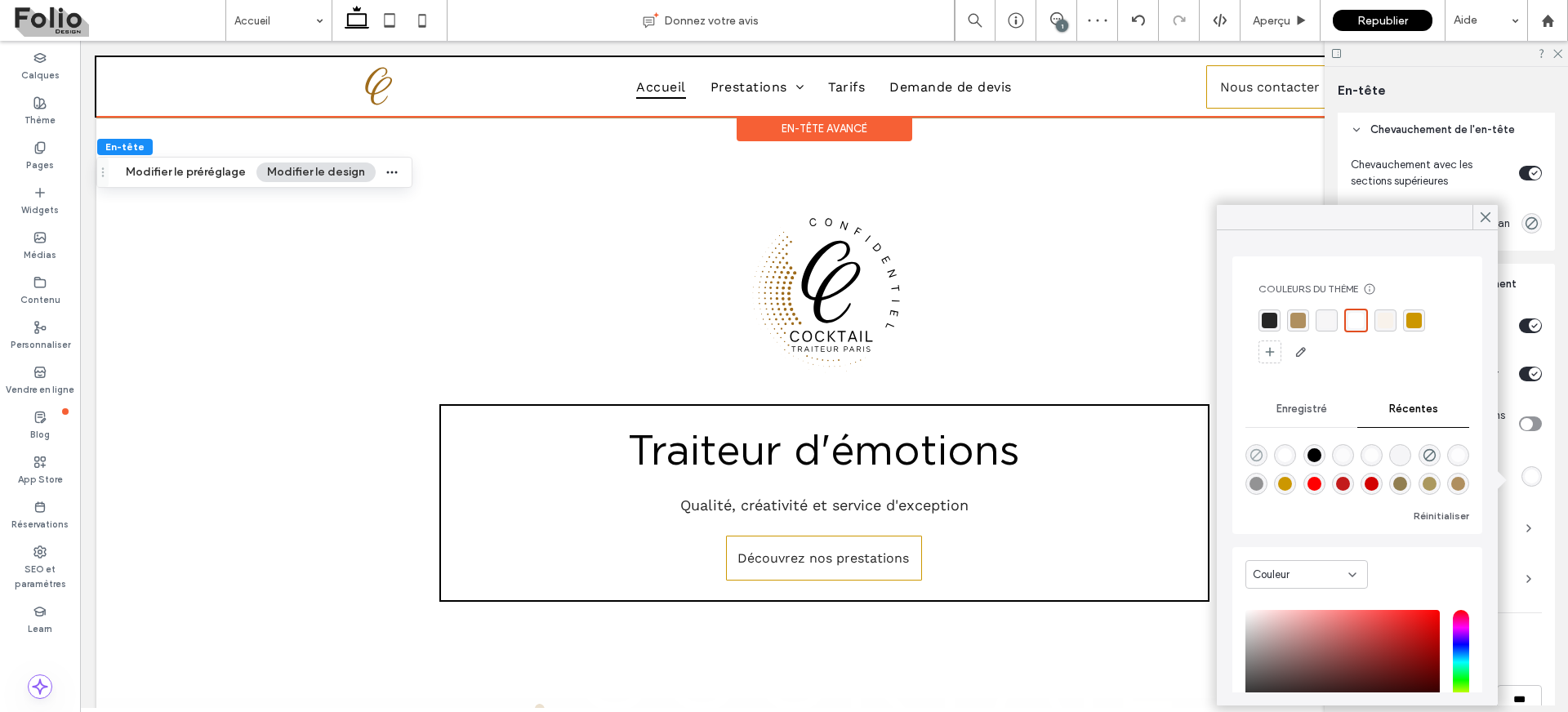
click at [1258, 458] on icon "rgba(0, 0, 0, 0)" at bounding box center [1257, 456] width 14 height 14
click at [1481, 219] on icon at bounding box center [1486, 217] width 15 height 15
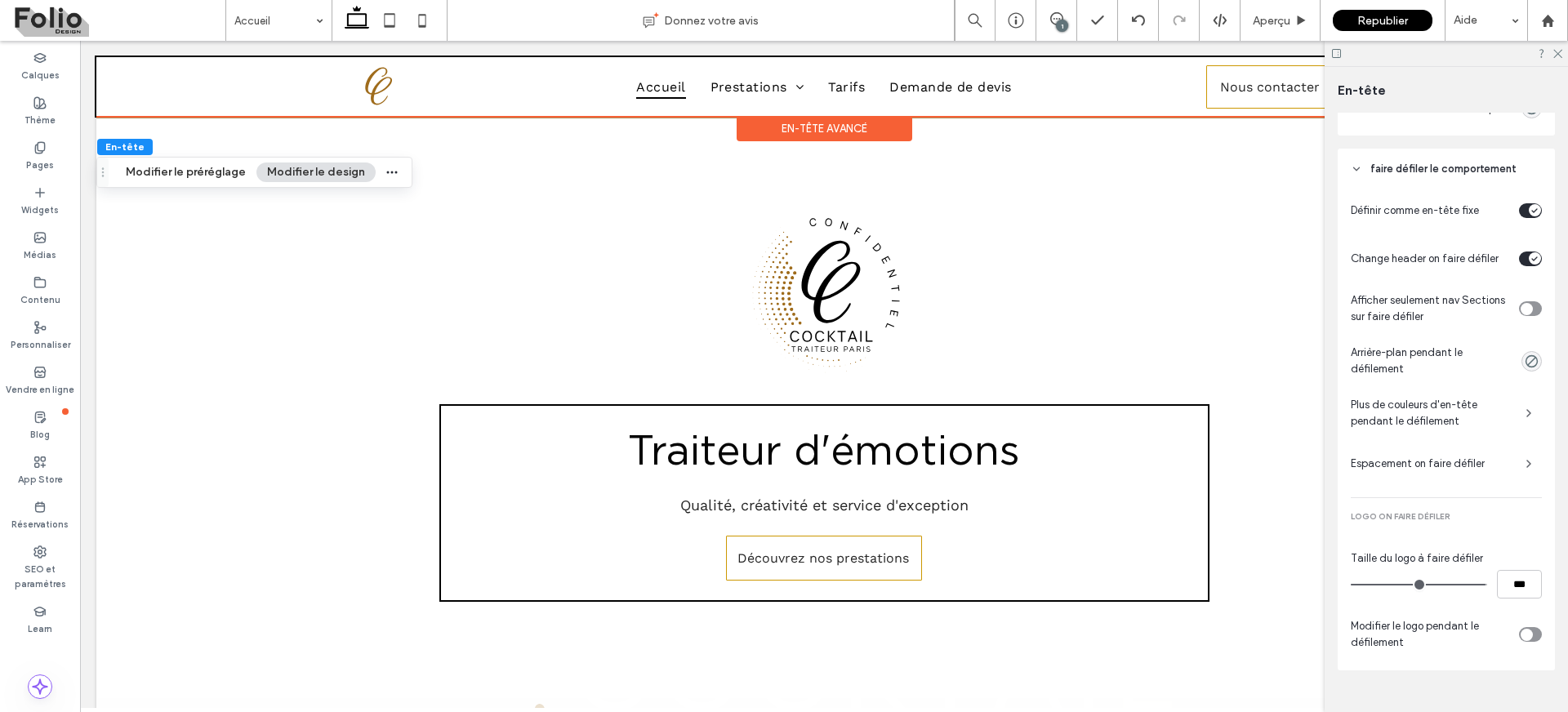
scroll to position [437, 0]
